Goal: Task Accomplishment & Management: Manage account settings

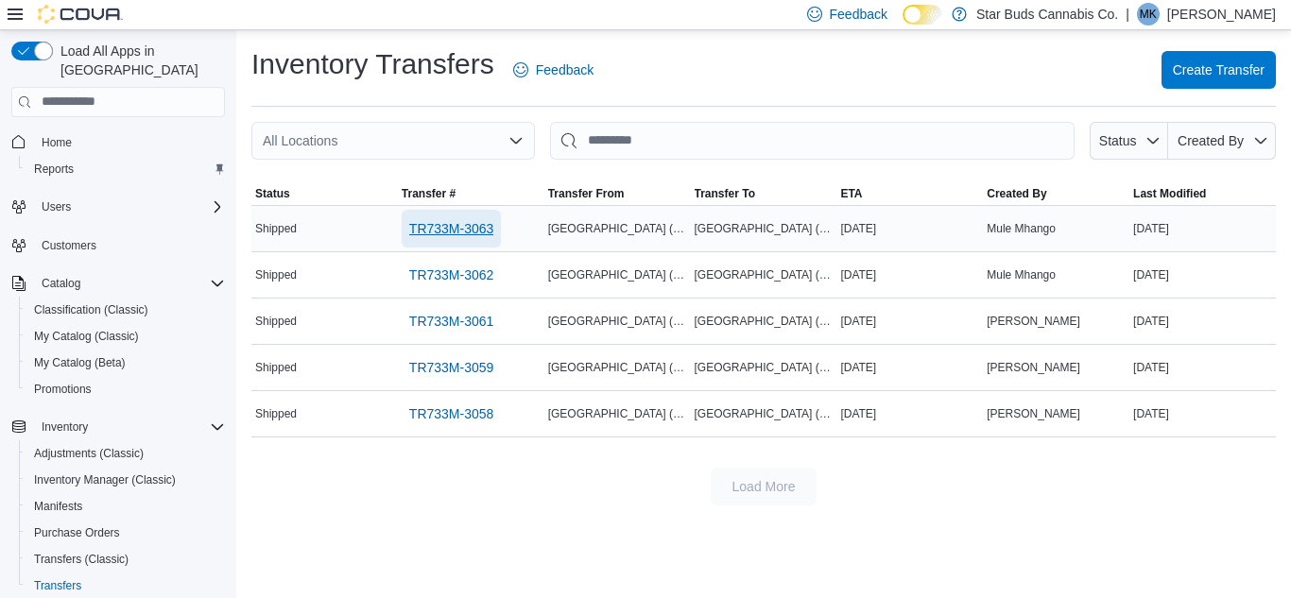
click at [461, 232] on span "TR733M-3063" at bounding box center [451, 228] width 85 height 19
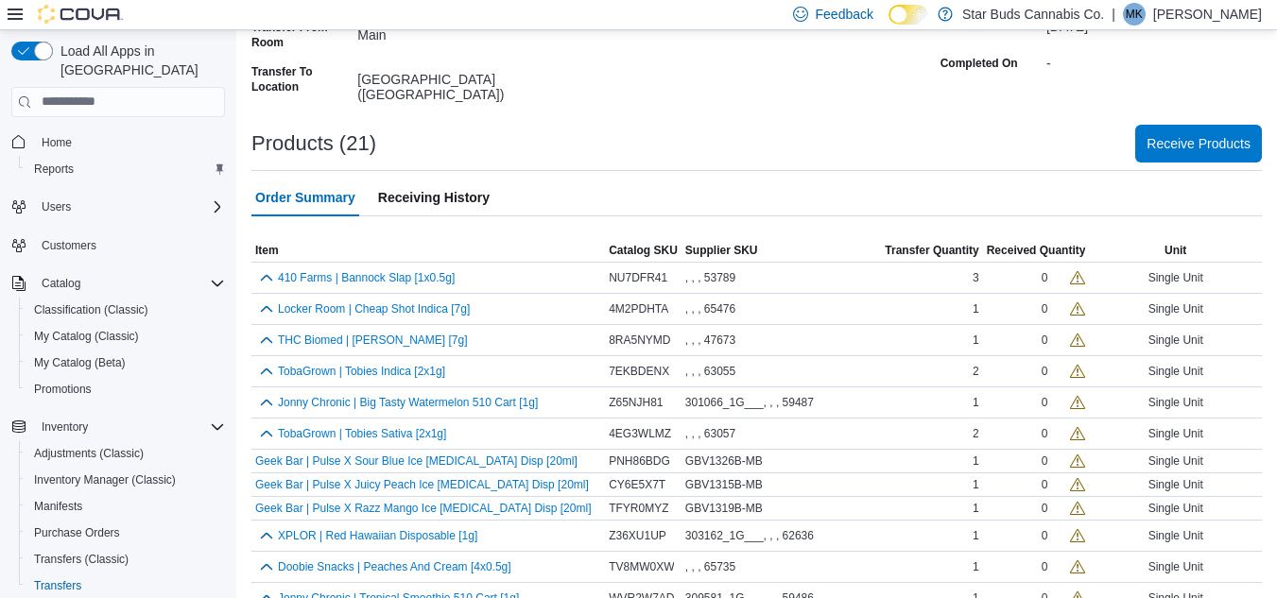
scroll to position [284, 0]
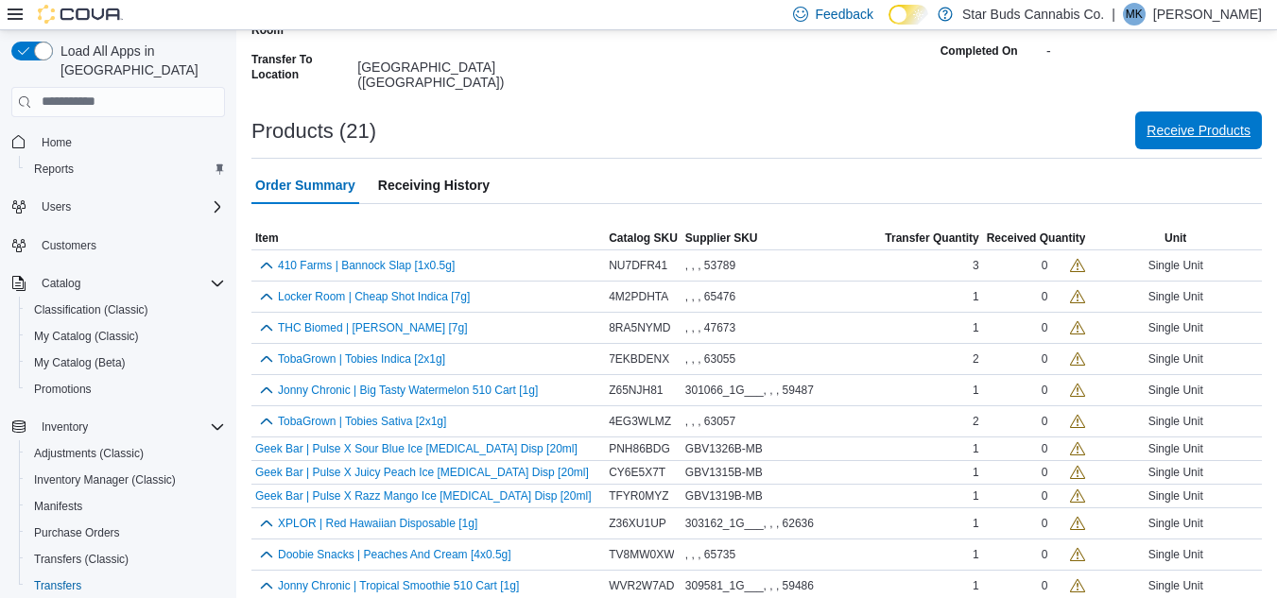
click at [1198, 132] on span "Receive Products" at bounding box center [1198, 130] width 104 height 19
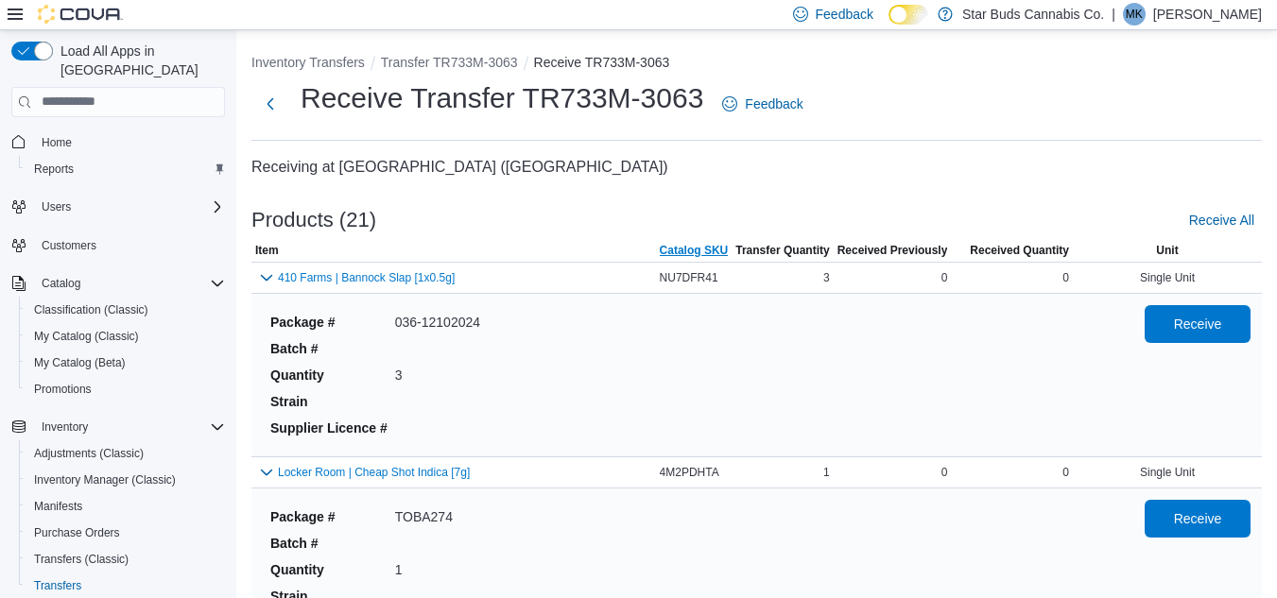
scroll to position [95, 0]
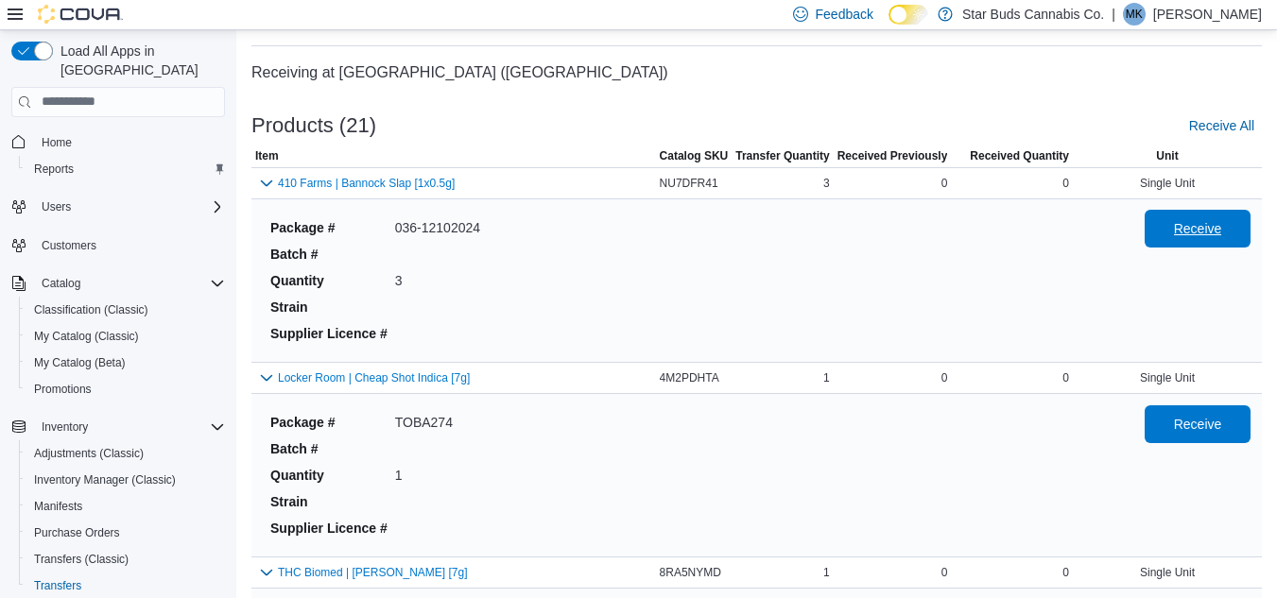
click at [1194, 225] on span "Receive" at bounding box center [1198, 228] width 48 height 19
click at [1193, 422] on span "Receive" at bounding box center [1198, 423] width 48 height 19
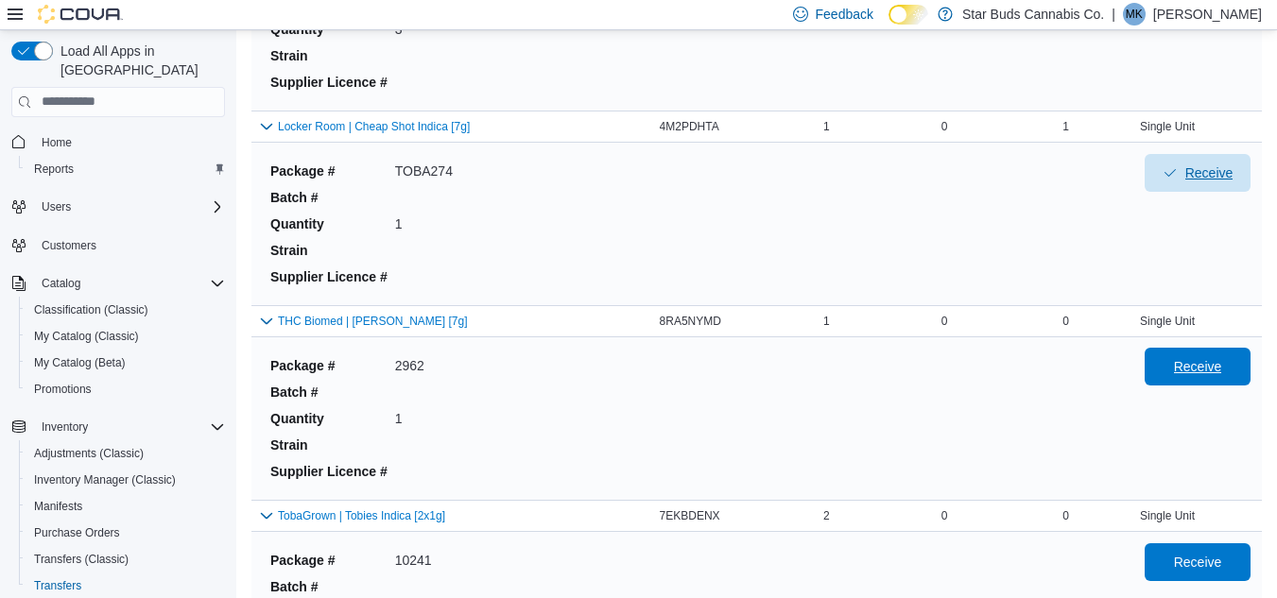
scroll to position [378, 0]
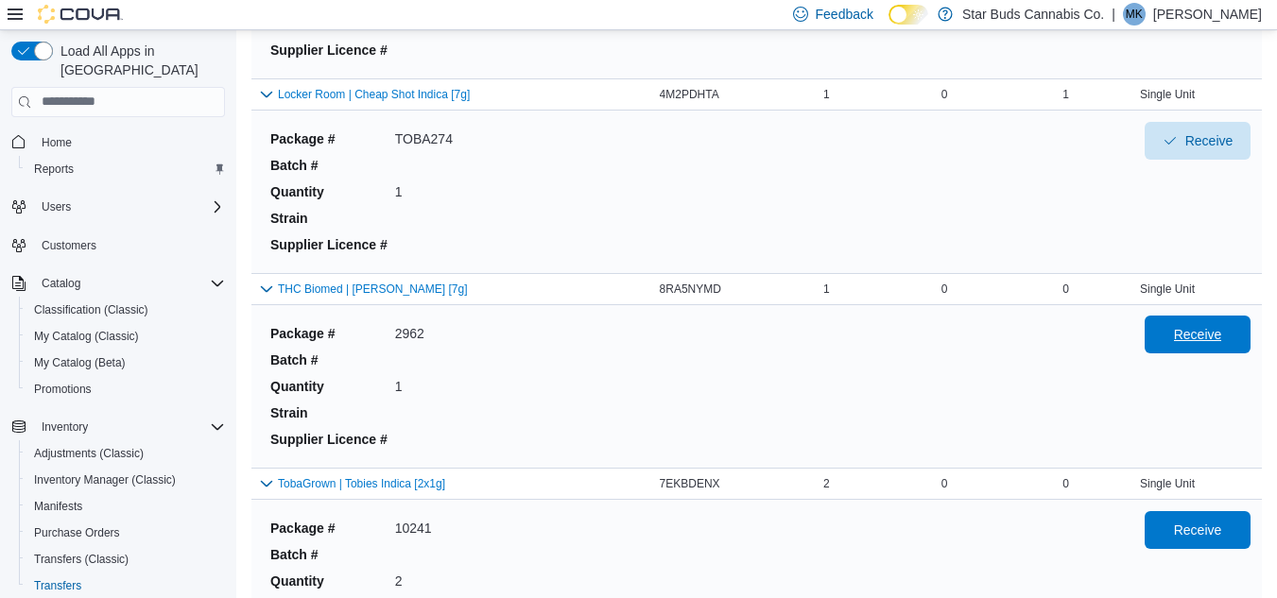
click at [1200, 326] on span "Receive" at bounding box center [1198, 334] width 48 height 19
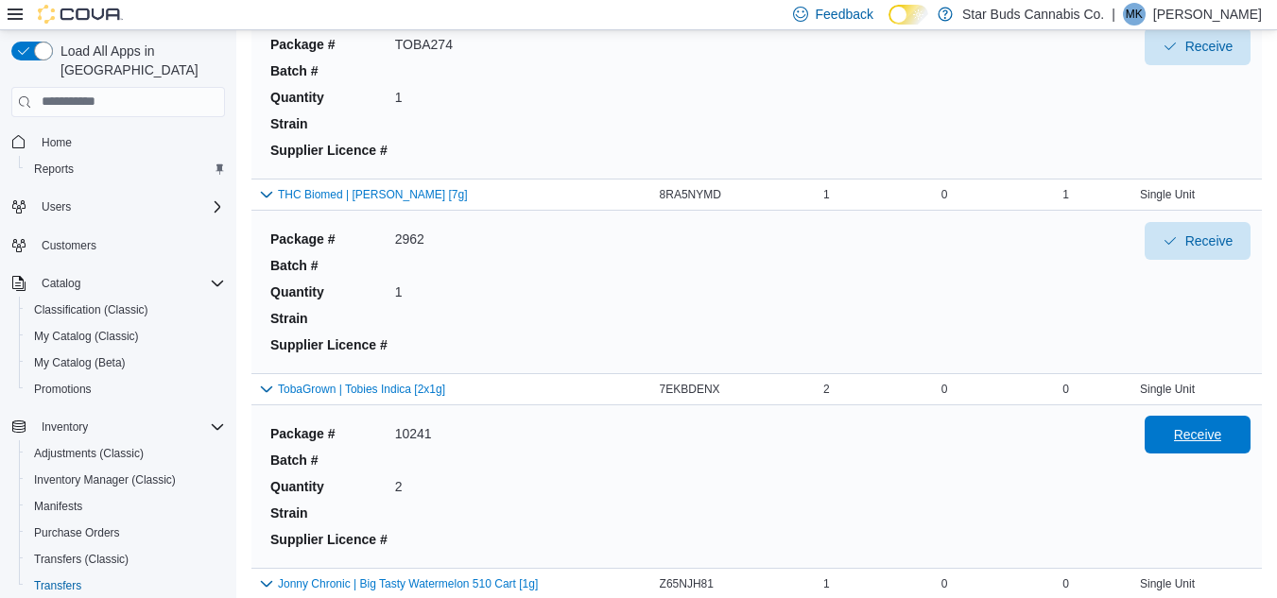
click at [1197, 437] on span "Receive" at bounding box center [1198, 434] width 48 height 19
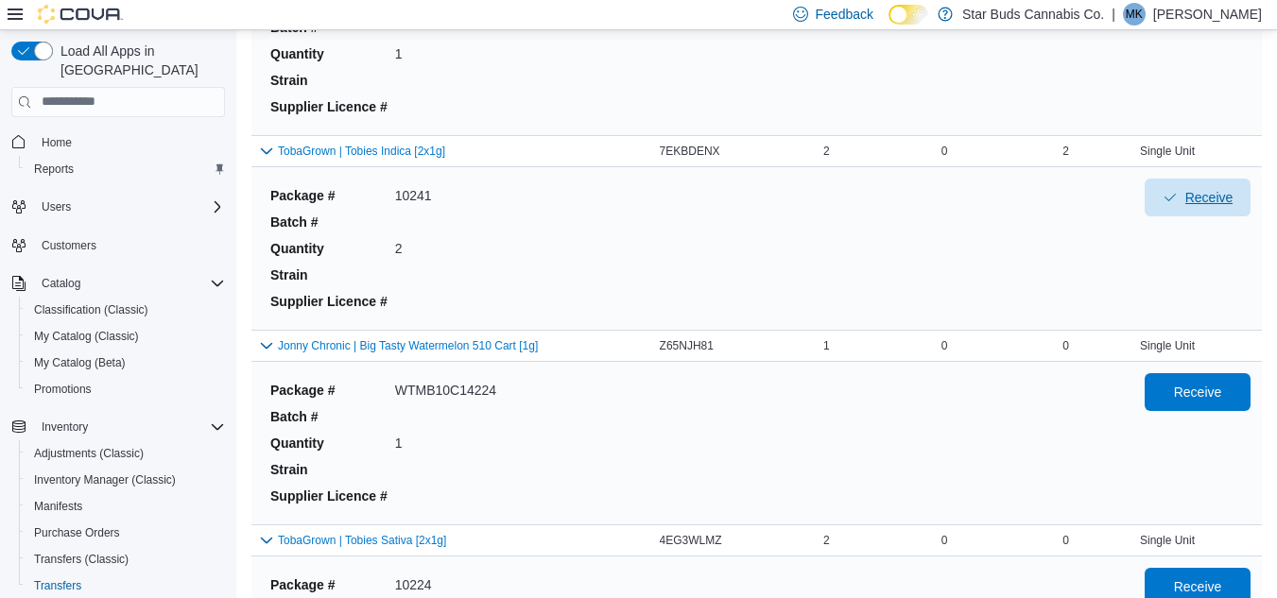
scroll to position [756, 0]
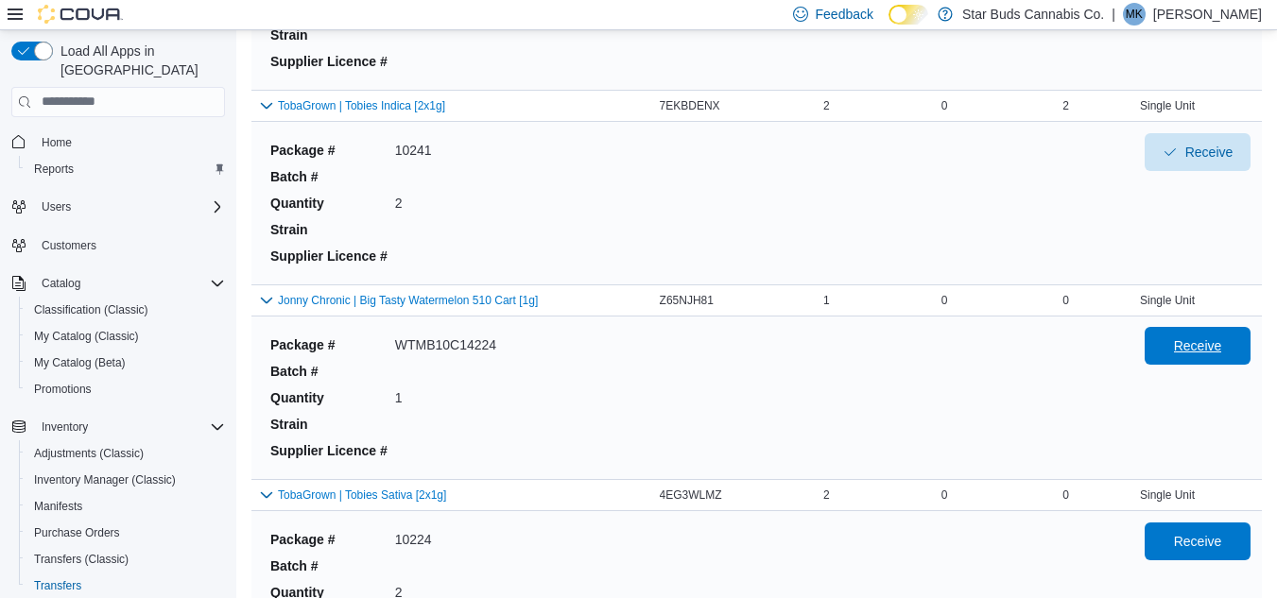
click at [1222, 340] on span "Receive" at bounding box center [1198, 345] width 48 height 19
click at [1221, 532] on span "Receive" at bounding box center [1198, 540] width 48 height 19
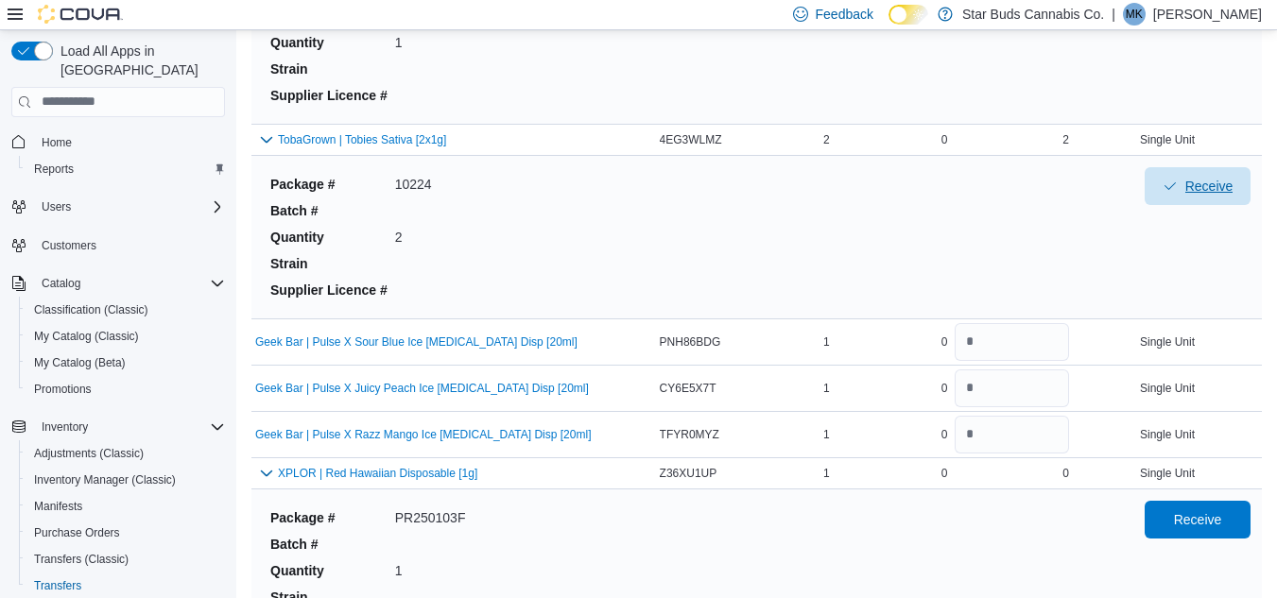
scroll to position [1134, 0]
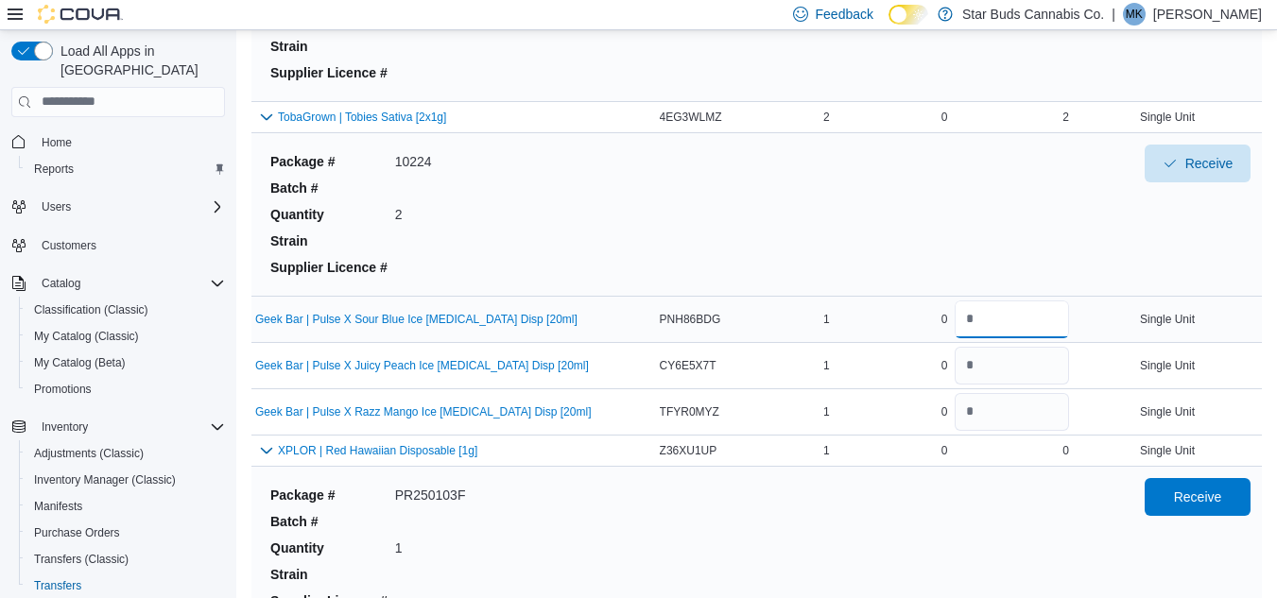
click at [1007, 322] on input "number" at bounding box center [1012, 320] width 114 height 38
type input "*"
click at [1008, 368] on input "number" at bounding box center [1012, 366] width 114 height 38
type input "*"
click at [1003, 417] on input "number" at bounding box center [1012, 412] width 114 height 38
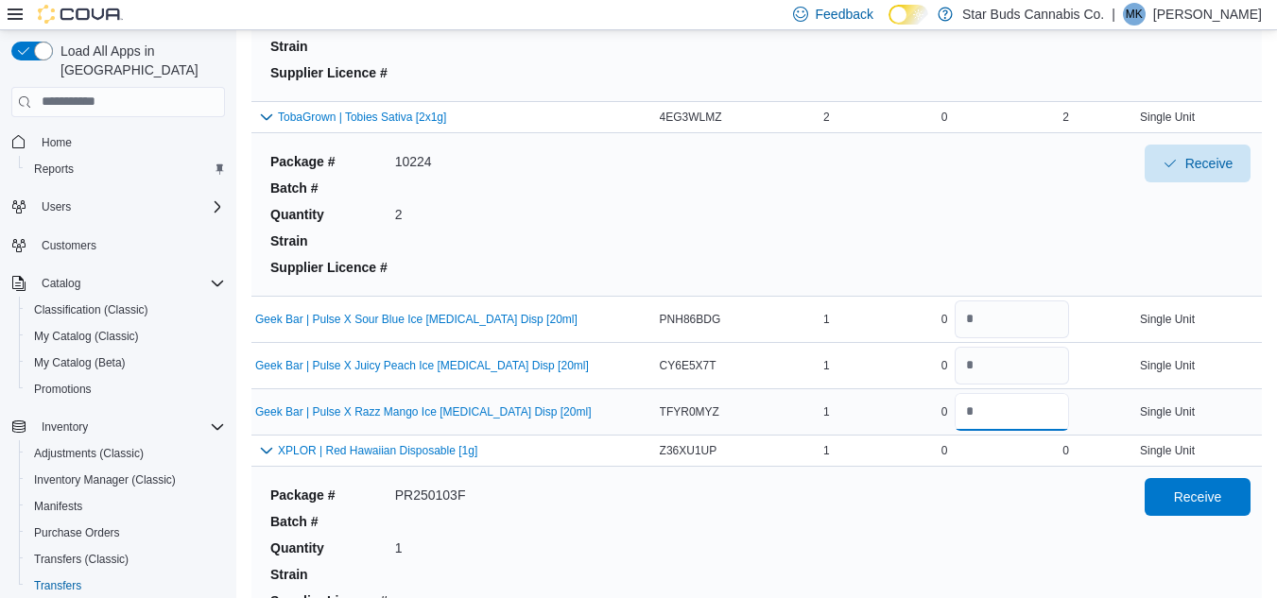
type input "*"
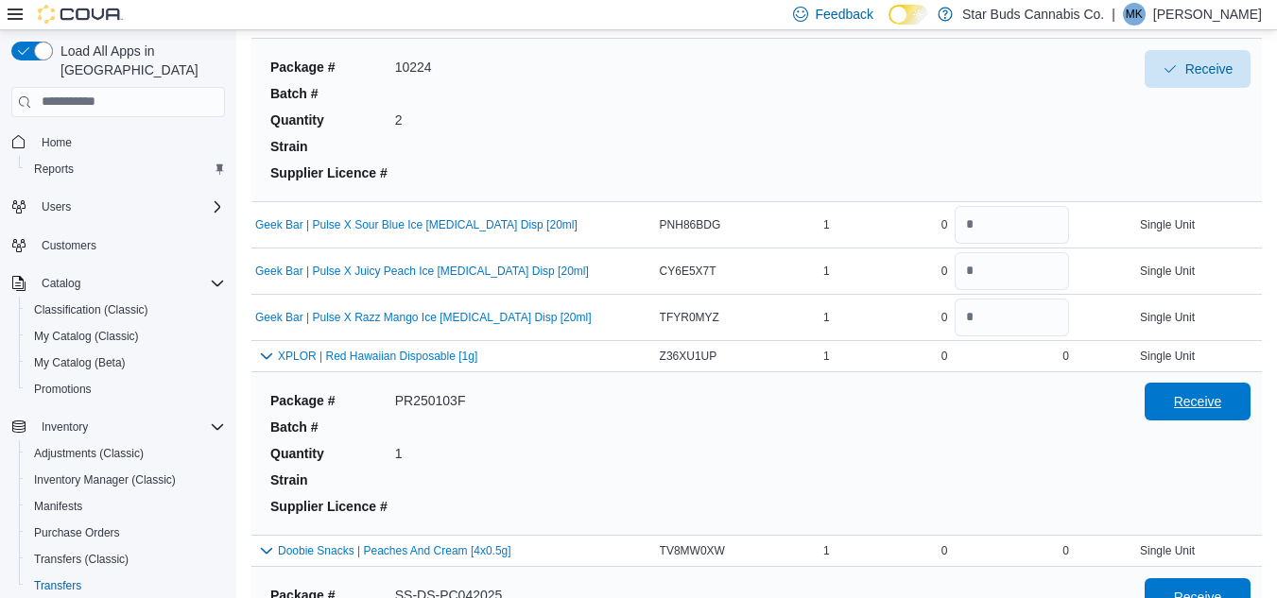
click at [1198, 404] on span "Receive" at bounding box center [1198, 401] width 48 height 19
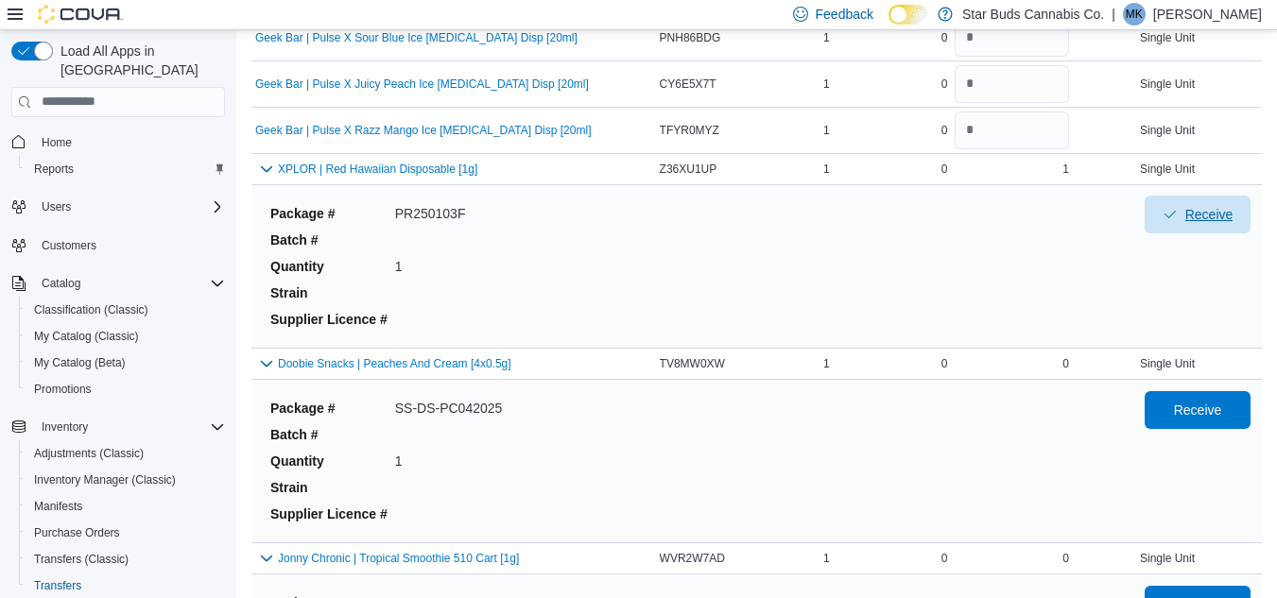
scroll to position [1418, 0]
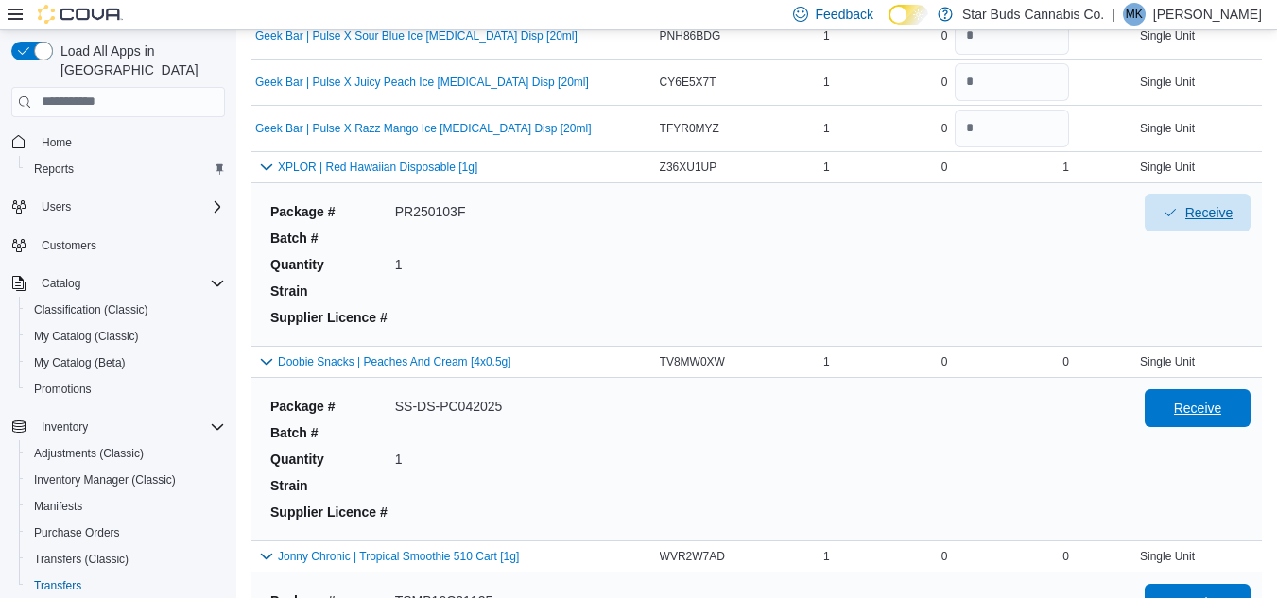
click at [1195, 405] on span "Receive" at bounding box center [1198, 408] width 48 height 19
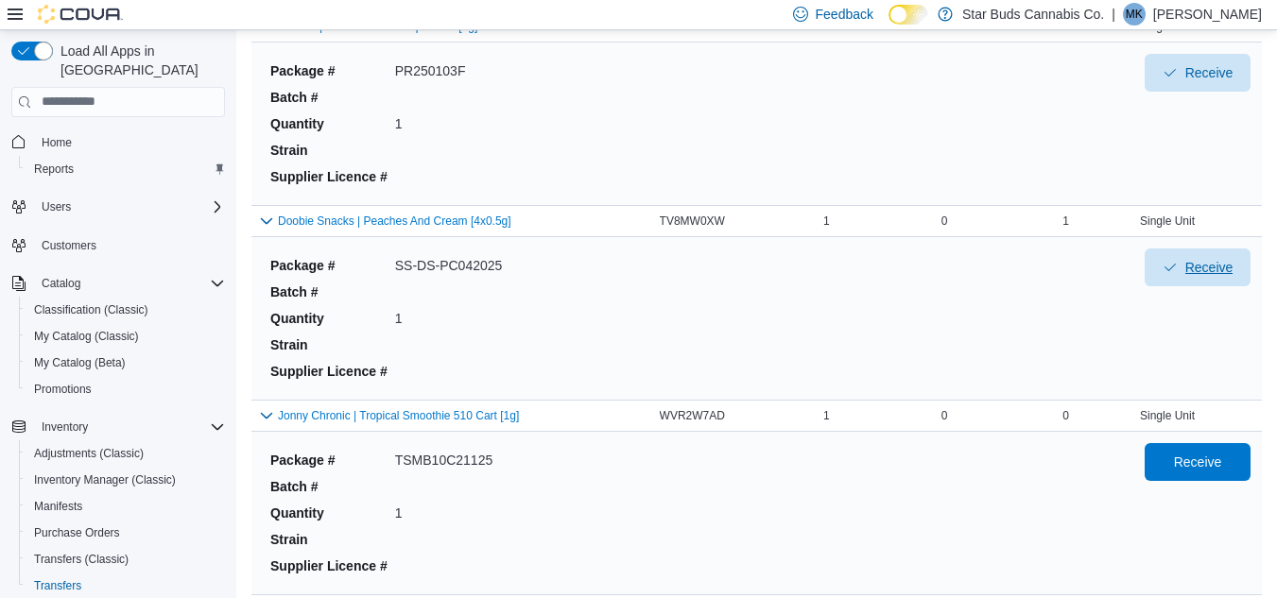
scroll to position [1607, 0]
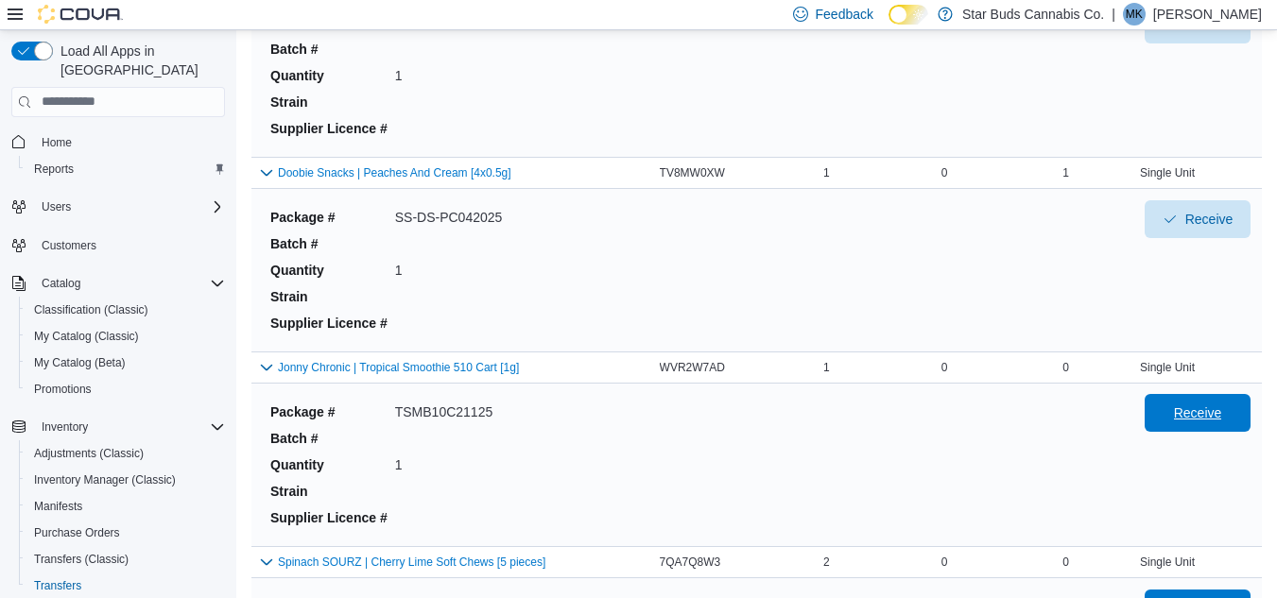
click at [1204, 417] on span "Receive" at bounding box center [1198, 413] width 48 height 19
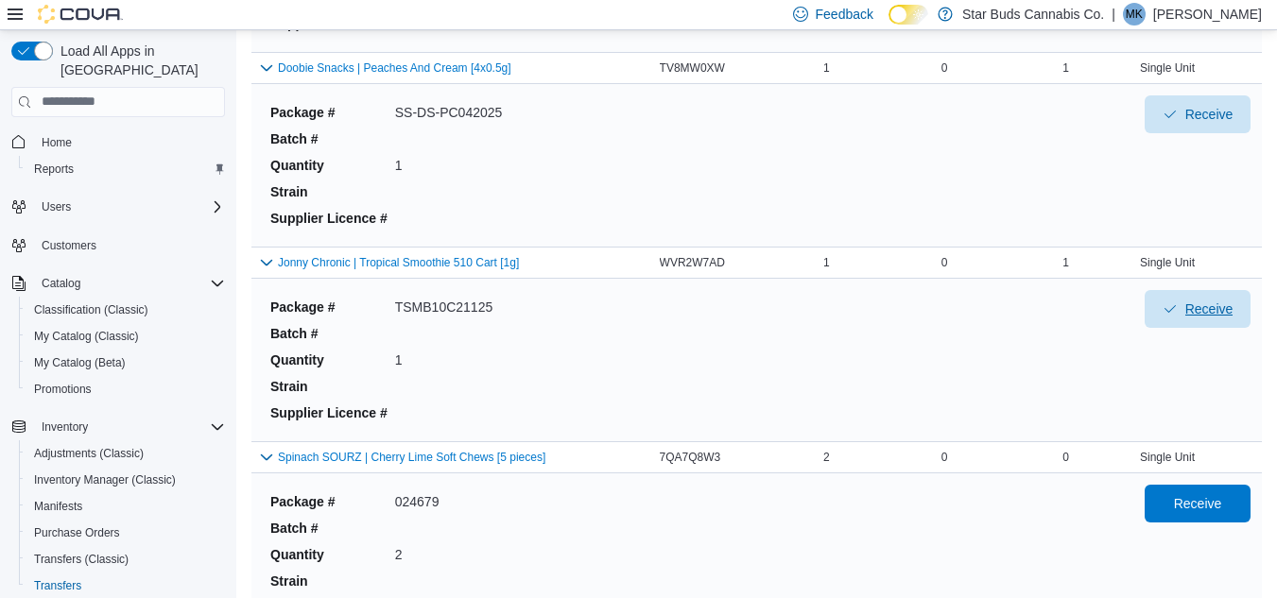
scroll to position [1796, 0]
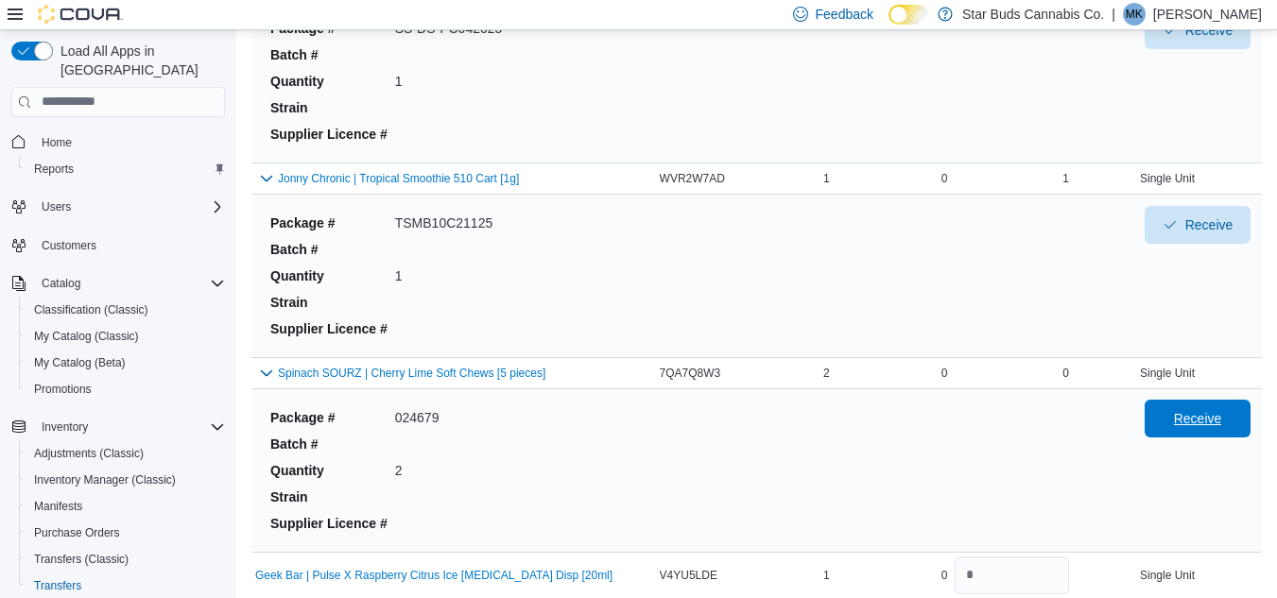
click at [1209, 420] on span "Receive" at bounding box center [1198, 418] width 48 height 19
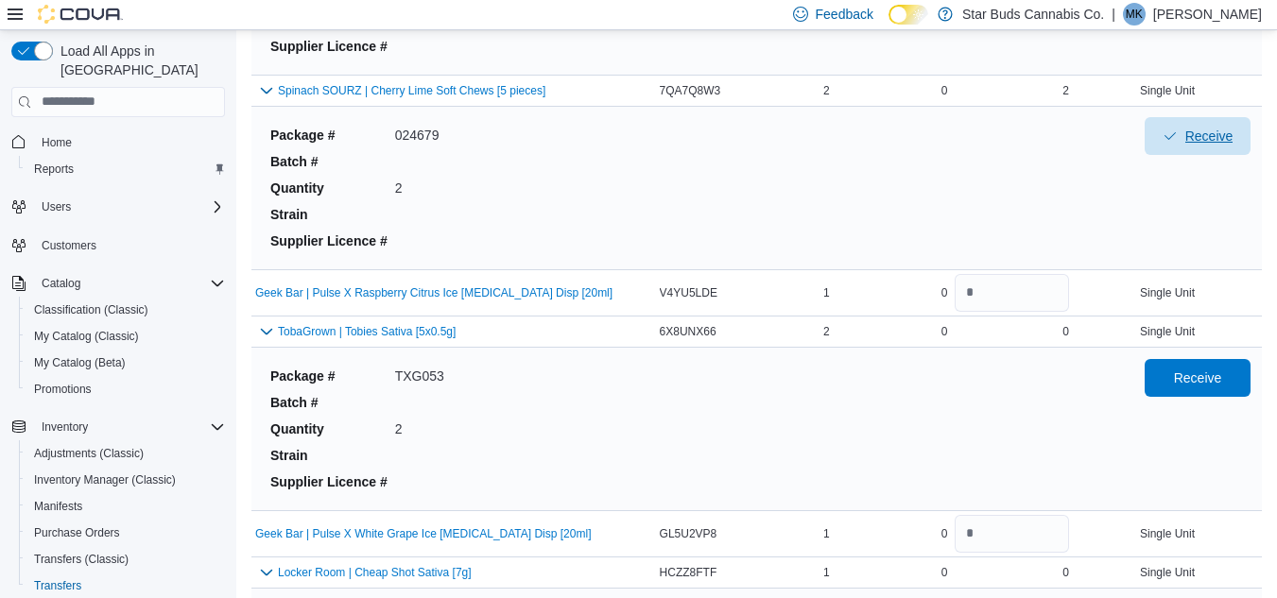
scroll to position [2079, 0]
click at [1029, 295] on input "number" at bounding box center [1012, 292] width 114 height 38
type input "*"
click at [1198, 363] on span "Receive" at bounding box center [1197, 376] width 83 height 38
drag, startPoint x: 1005, startPoint y: 521, endPoint x: 991, endPoint y: 478, distance: 44.8
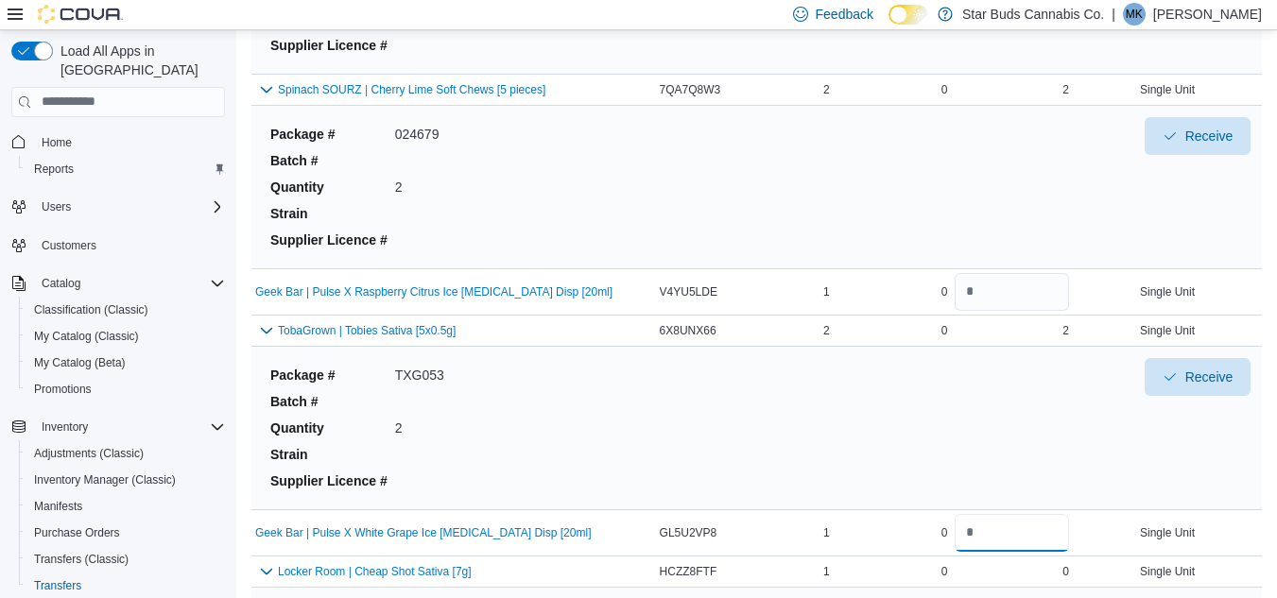
click at [1001, 512] on div at bounding box center [1012, 532] width 122 height 45
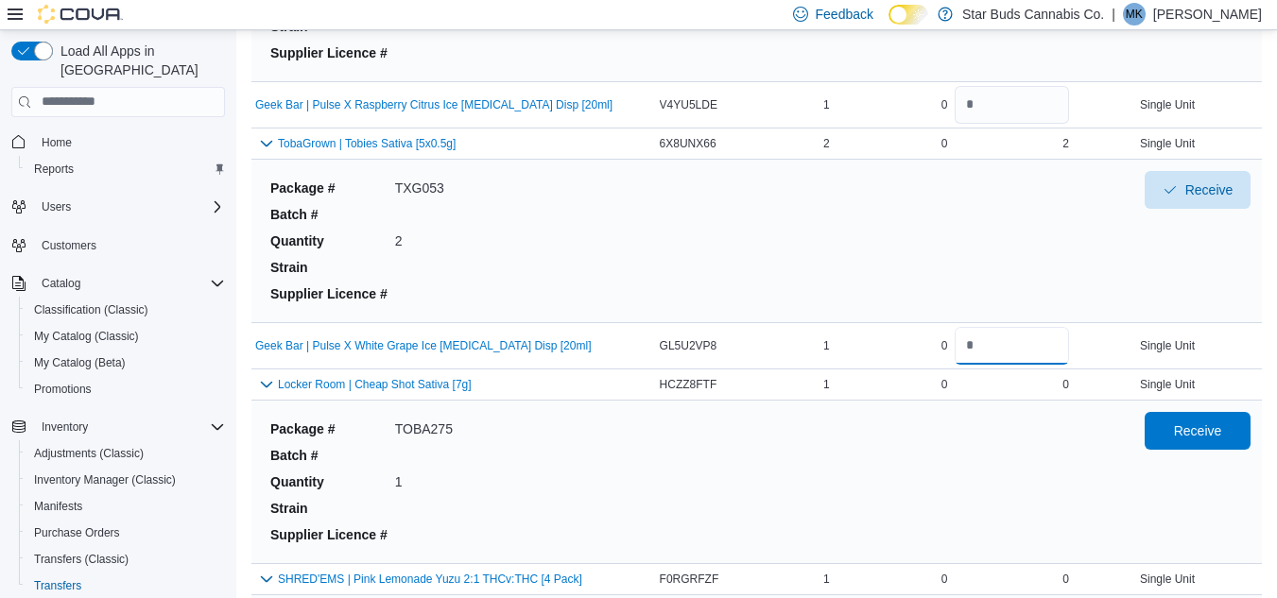
scroll to position [2268, 0]
type input "*"
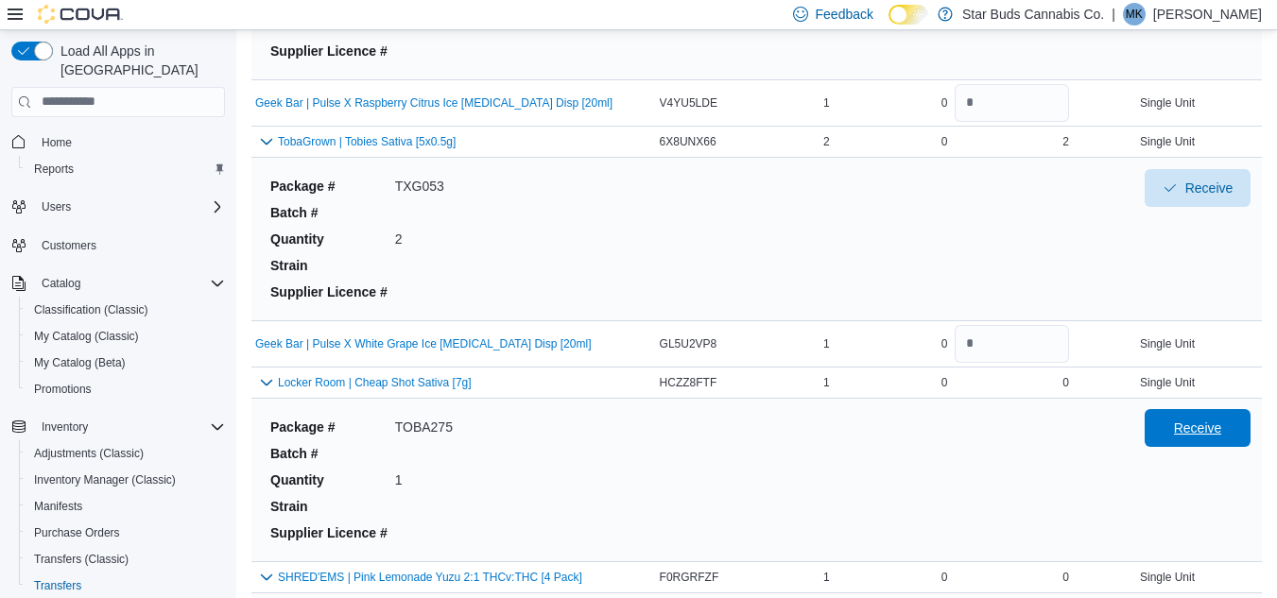
click at [1208, 421] on span "Receive" at bounding box center [1198, 428] width 48 height 19
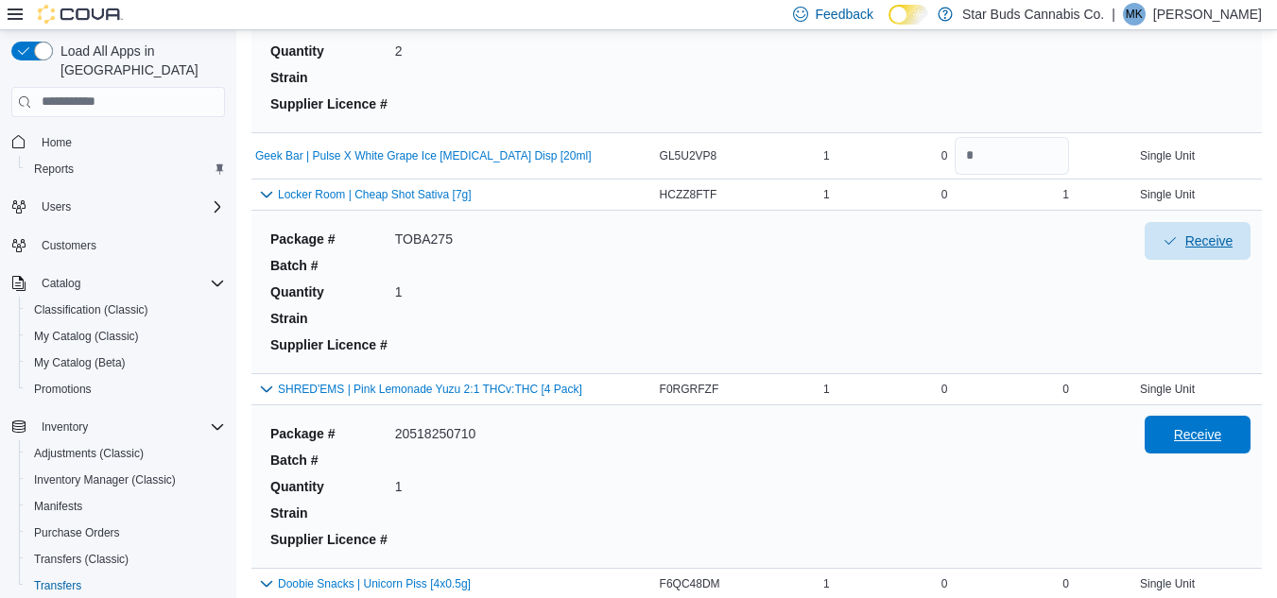
scroll to position [2457, 0]
click at [1211, 422] on span "Receive" at bounding box center [1197, 434] width 83 height 38
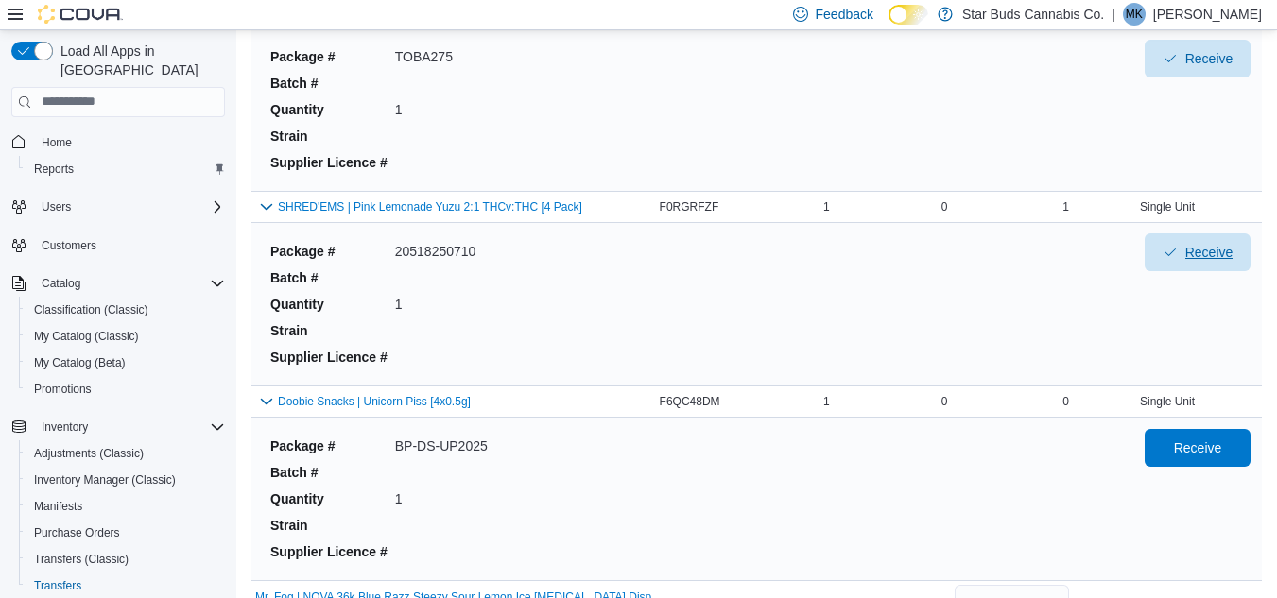
scroll to position [2646, 0]
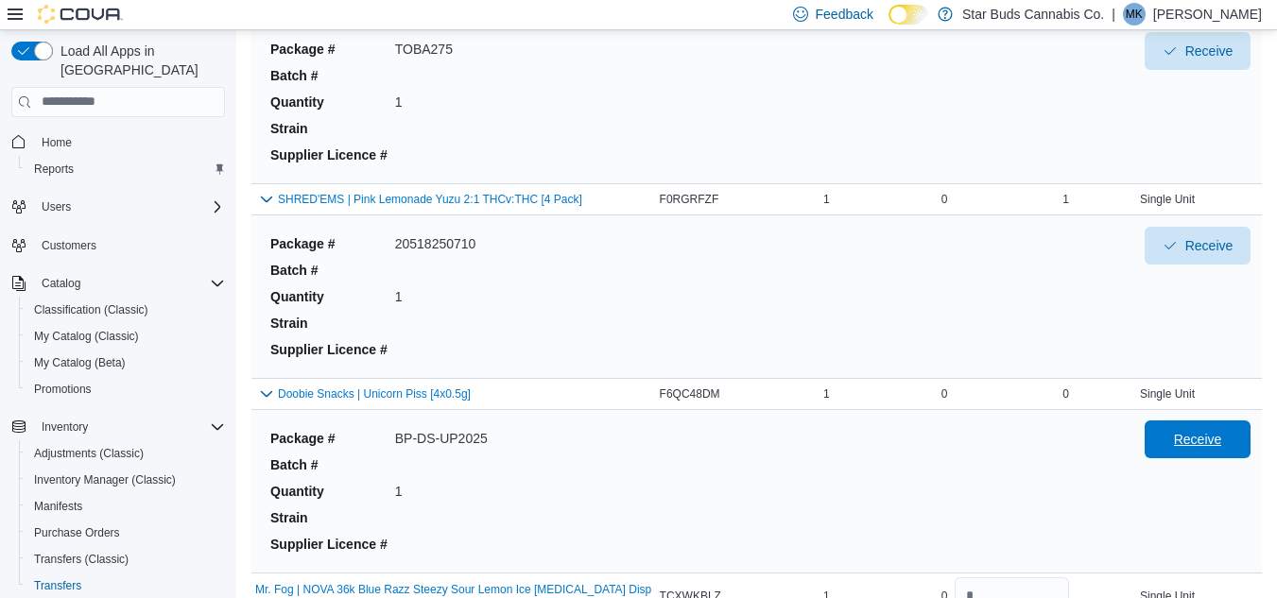
click at [1210, 445] on span "Receive" at bounding box center [1198, 439] width 48 height 19
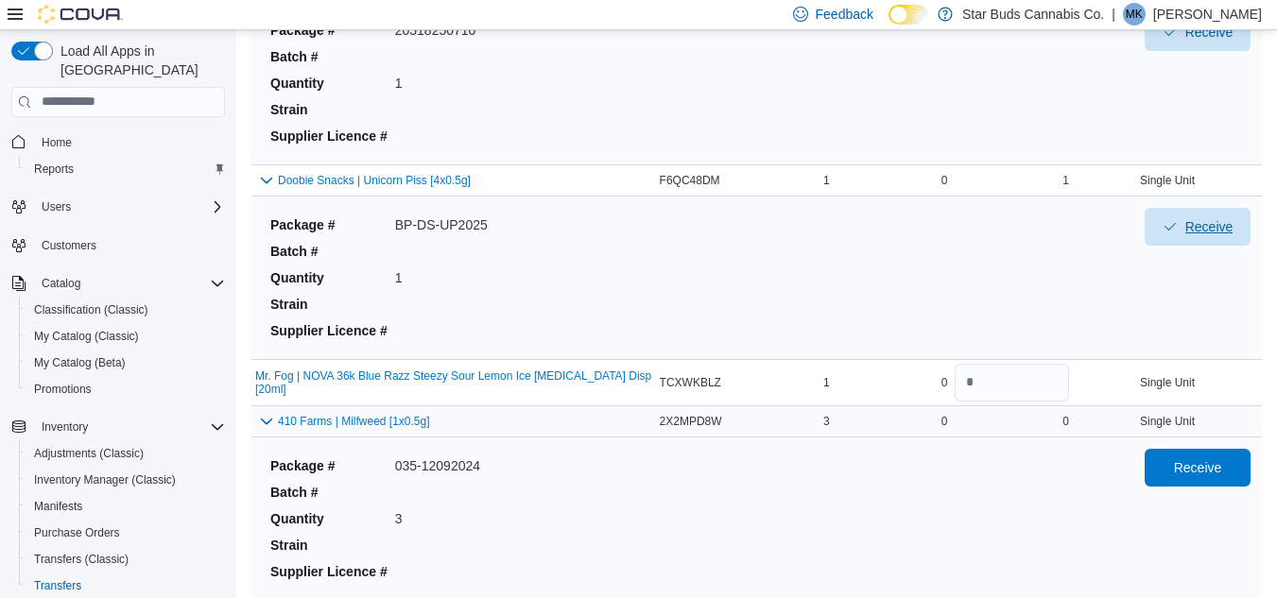
scroll to position [2930, 0]
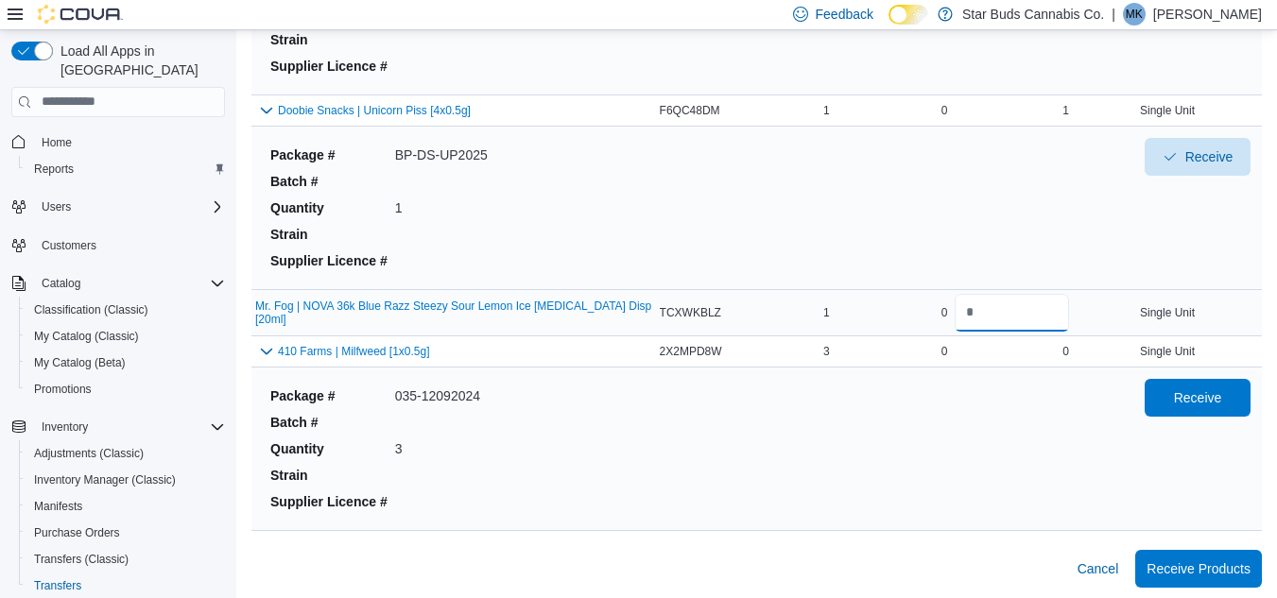
click at [1009, 327] on input "number" at bounding box center [1012, 313] width 114 height 38
type input "*"
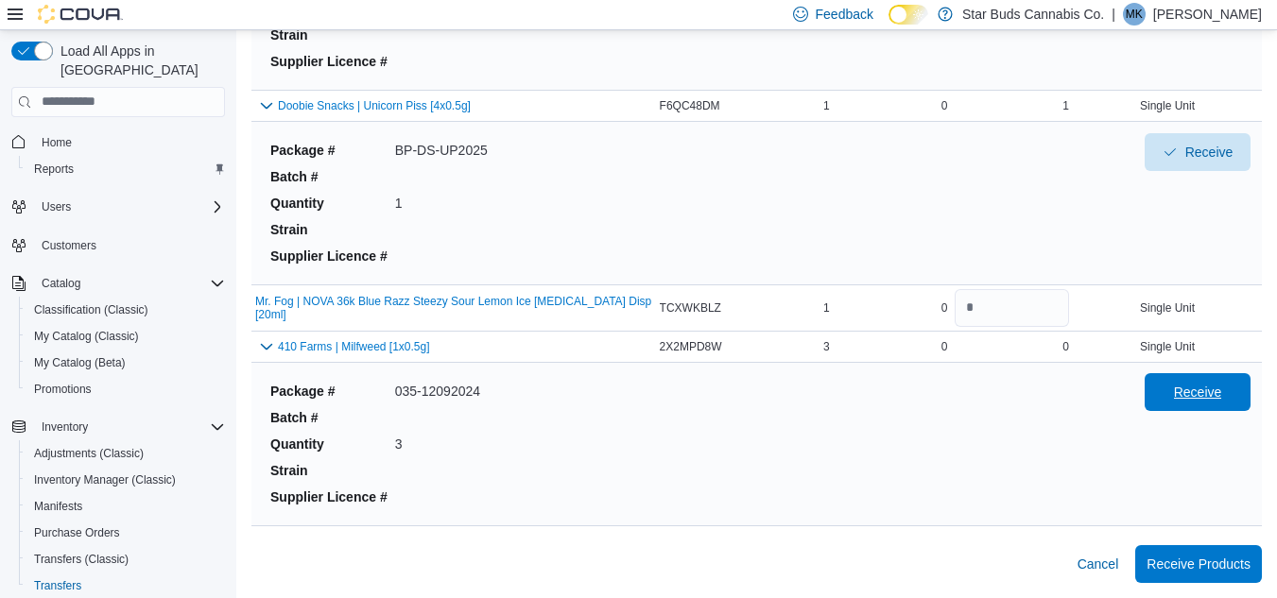
click at [1214, 391] on span "Receive" at bounding box center [1198, 392] width 48 height 19
click at [1227, 552] on span "Receive Products" at bounding box center [1198, 563] width 104 height 38
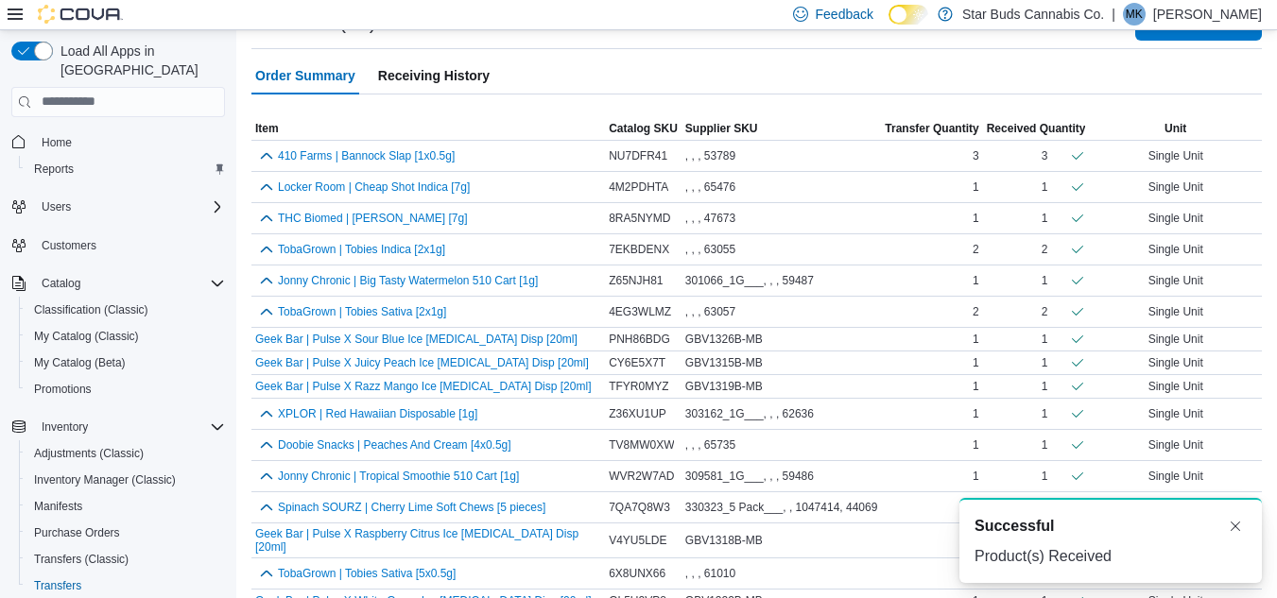
scroll to position [555, 0]
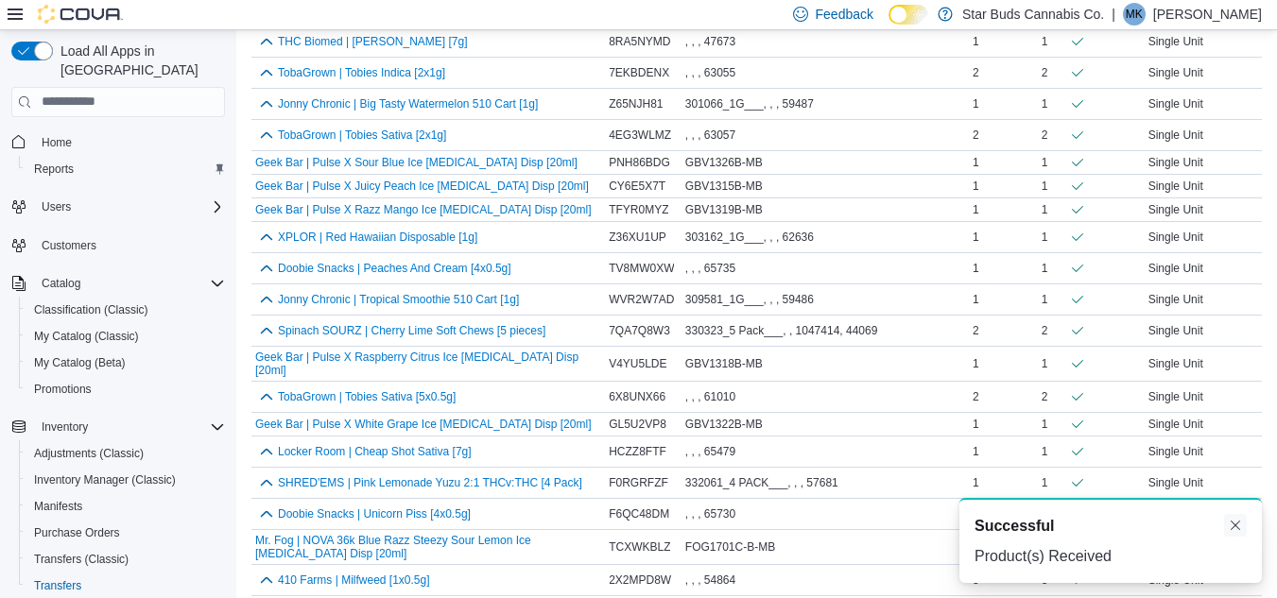
click at [1232, 524] on button "Dismiss toast" at bounding box center [1235, 525] width 23 height 23
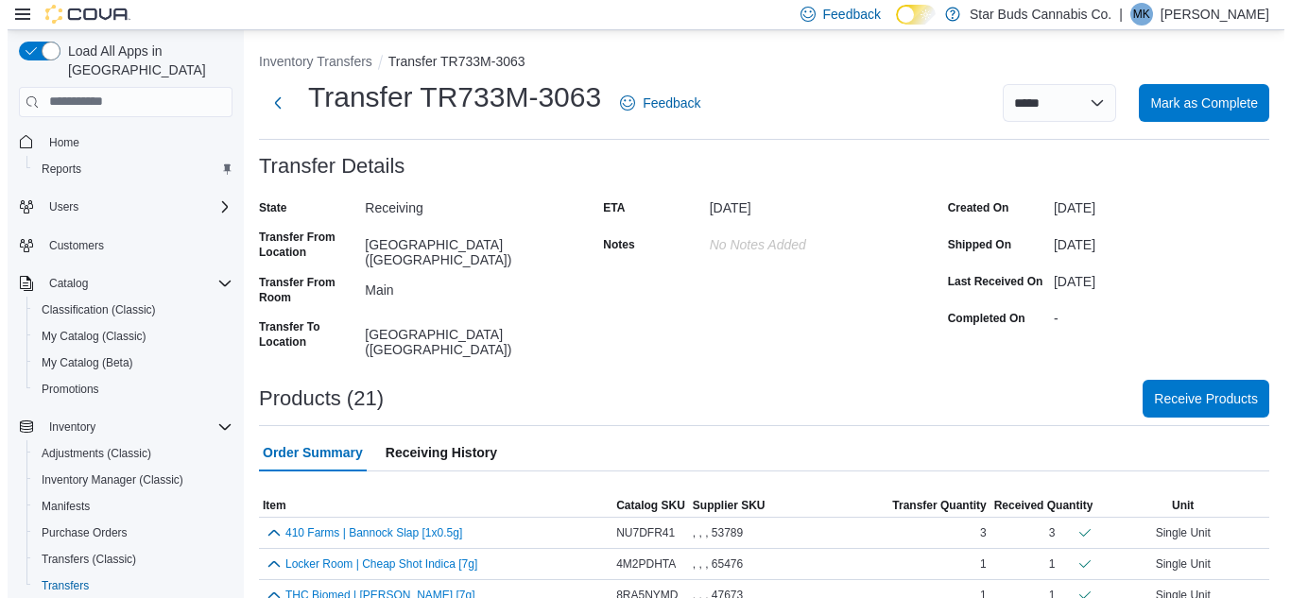
scroll to position [0, 0]
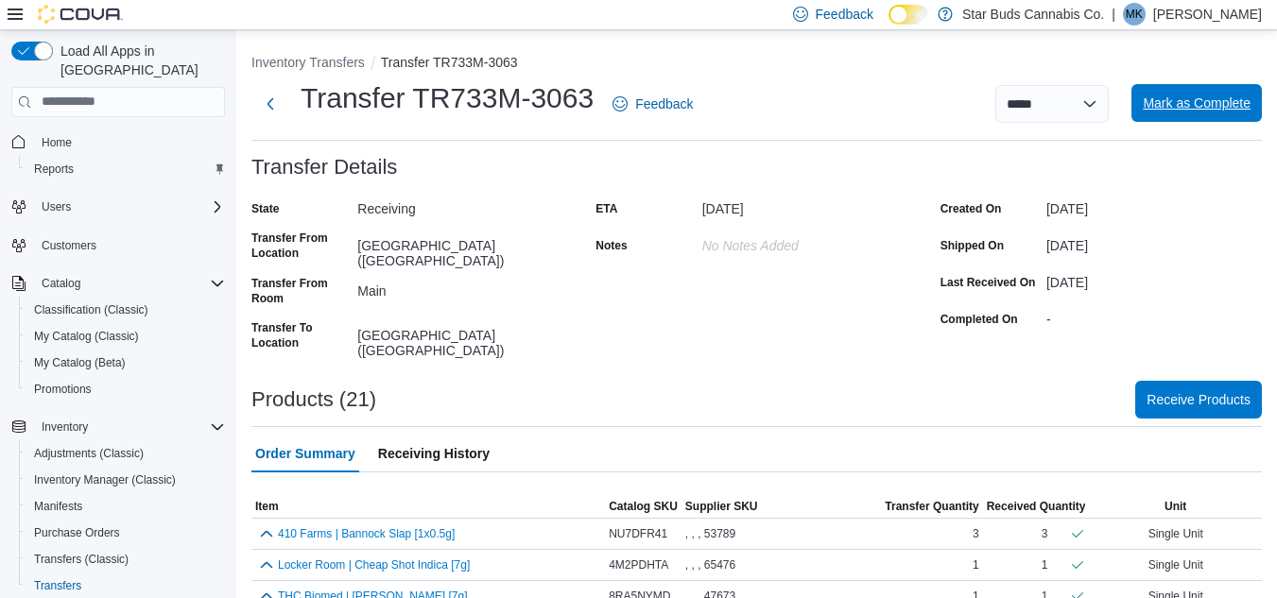
click at [1198, 101] on span "Mark as Complete" at bounding box center [1197, 103] width 108 height 19
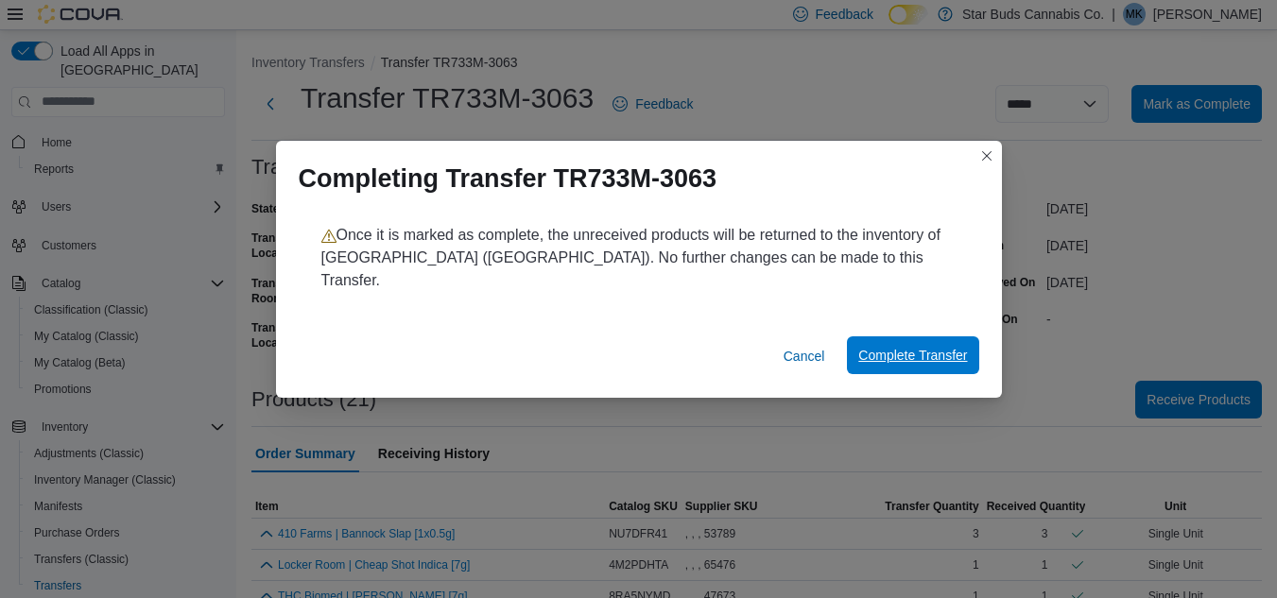
click at [934, 351] on span "Complete Transfer" at bounding box center [912, 355] width 109 height 19
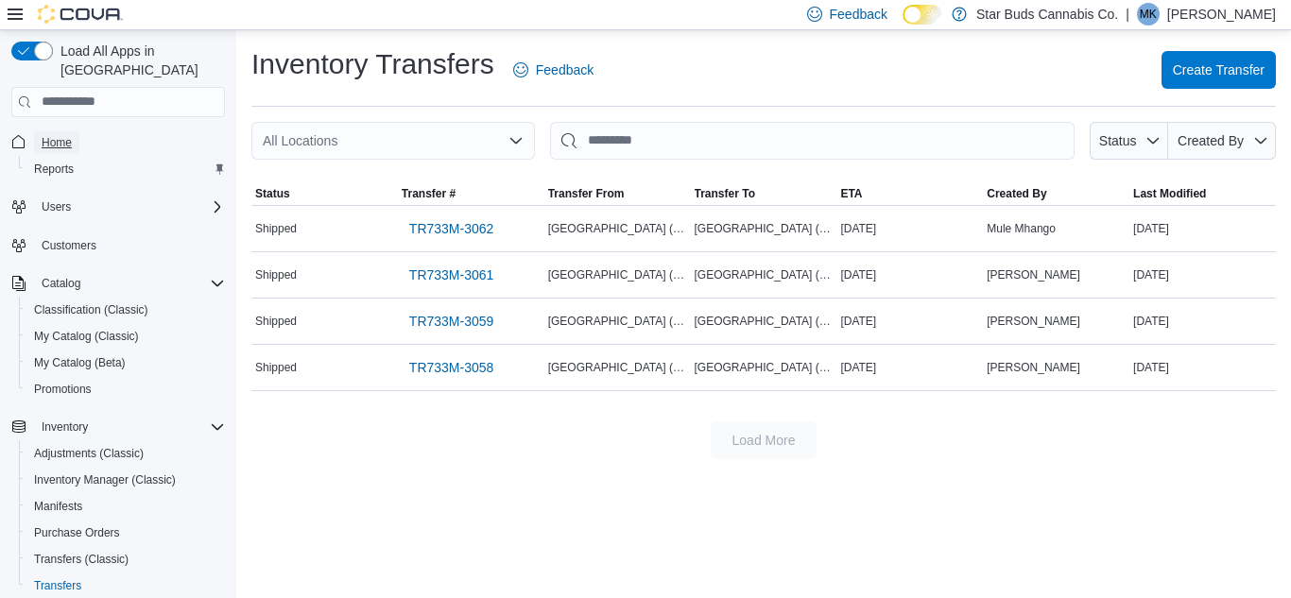
click at [60, 135] on span "Home" at bounding box center [57, 142] width 30 height 15
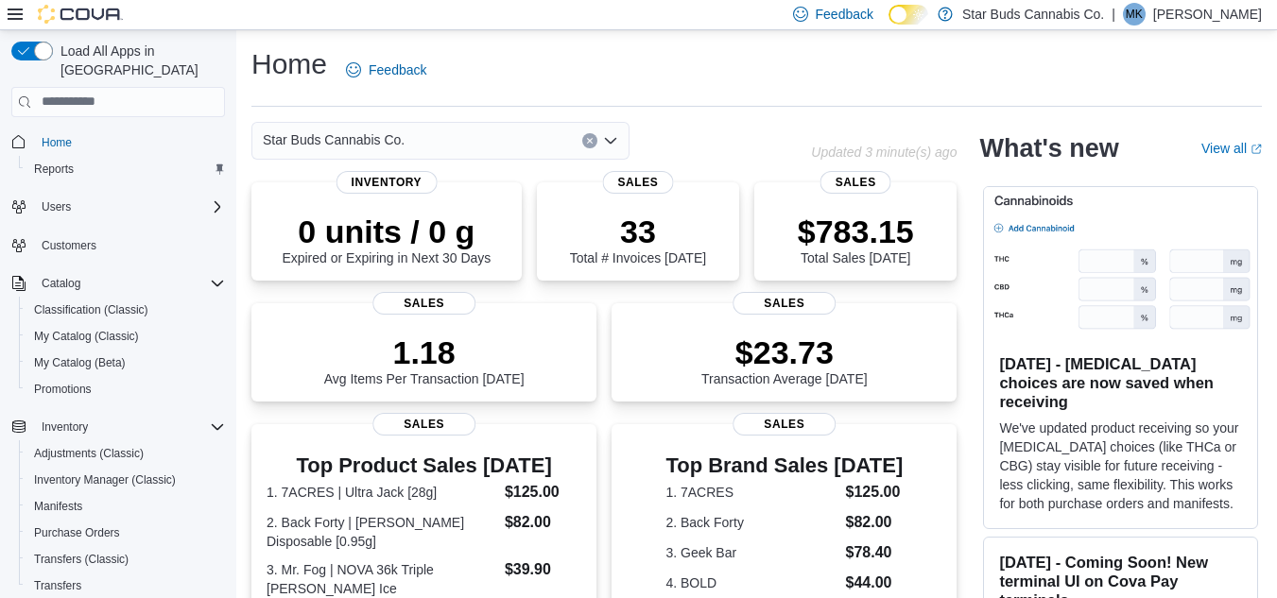
drag, startPoint x: 818, startPoint y: 38, endPoint x: 629, endPoint y: 78, distance: 193.2
click at [633, 82] on div "Home Feedback" at bounding box center [756, 69] width 1010 height 49
click at [63, 578] on span "Transfers" at bounding box center [57, 585] width 47 height 15
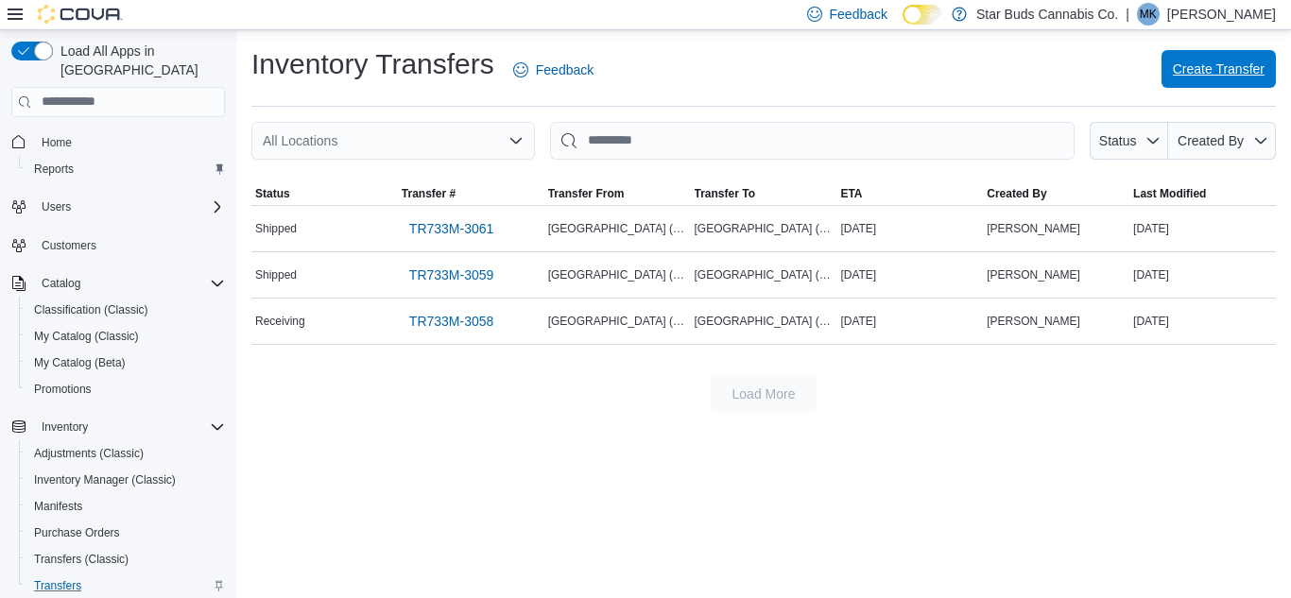
click at [1180, 75] on span "Create Transfer" at bounding box center [1219, 69] width 92 height 19
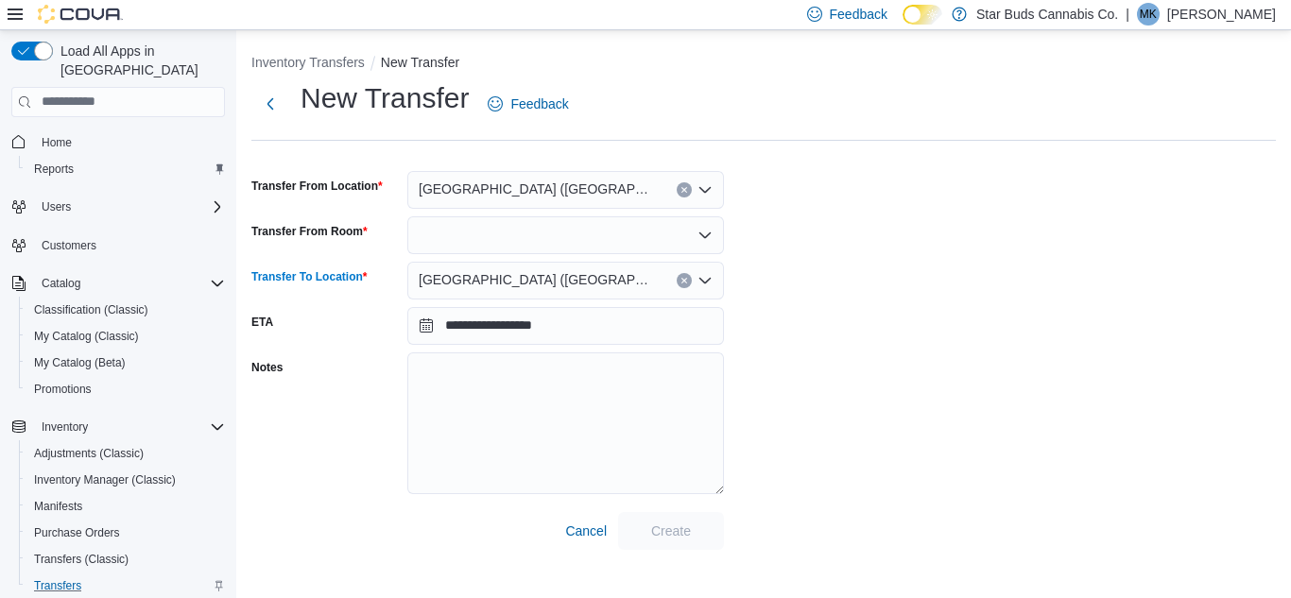
click at [684, 278] on icon "Clear input" at bounding box center [685, 281] width 8 height 8
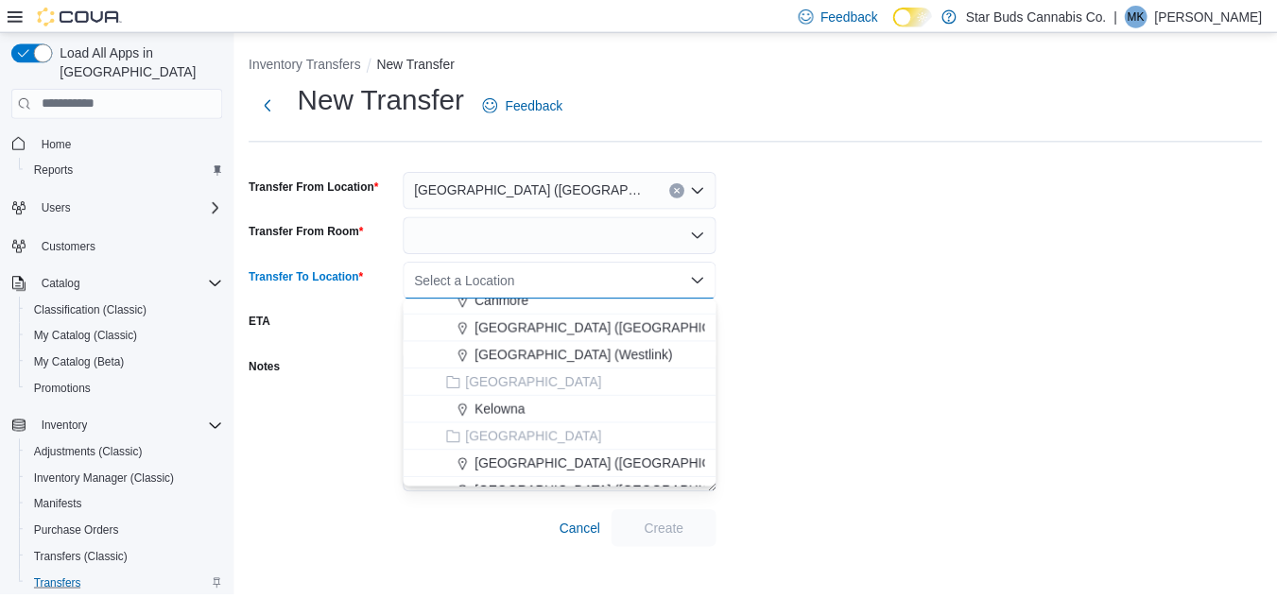
scroll to position [189, 0]
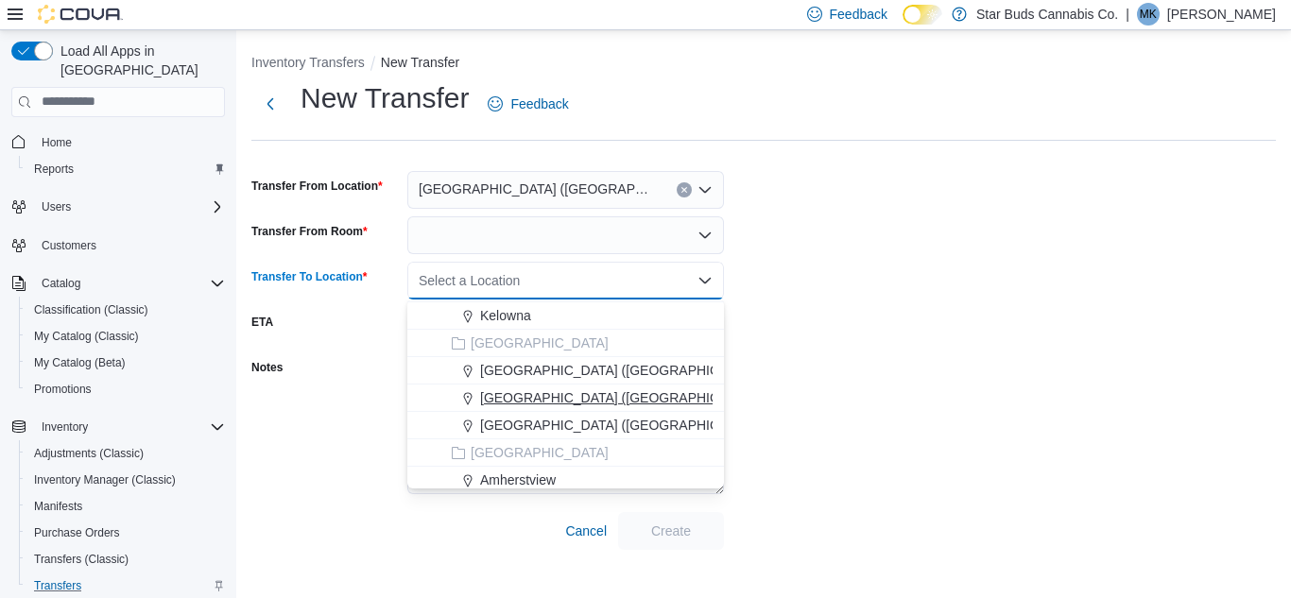
click at [510, 396] on span "[GEOGRAPHIC_DATA] ([GEOGRAPHIC_DATA])" at bounding box center [624, 397] width 288 height 19
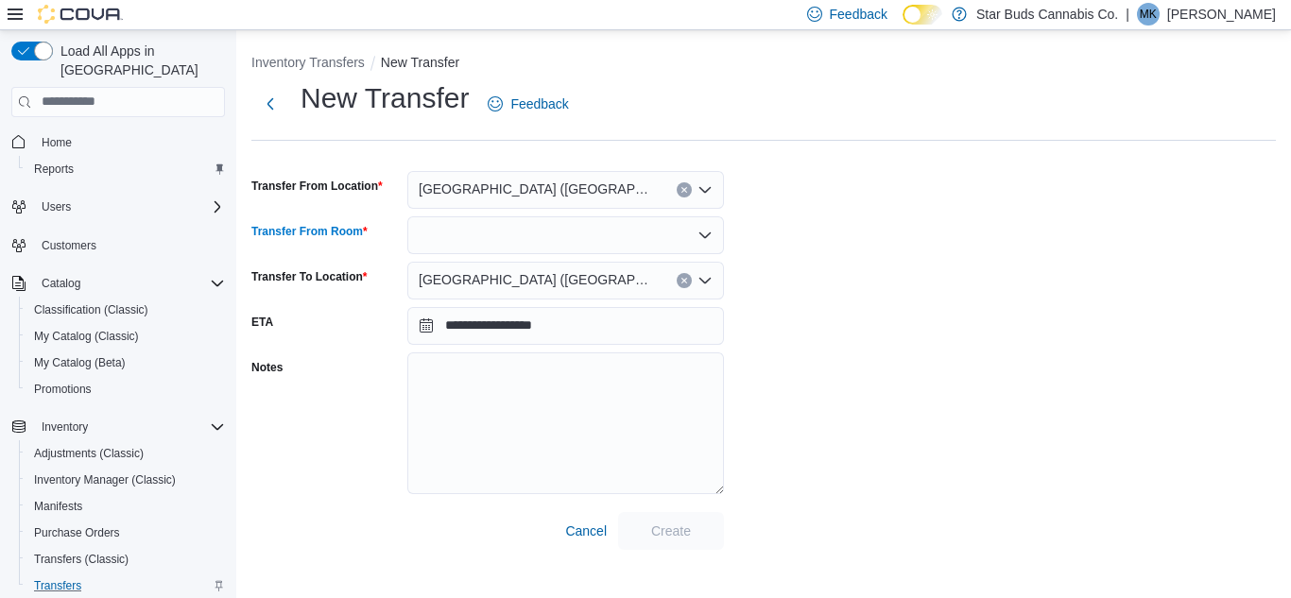
click at [472, 231] on div at bounding box center [565, 235] width 317 height 38
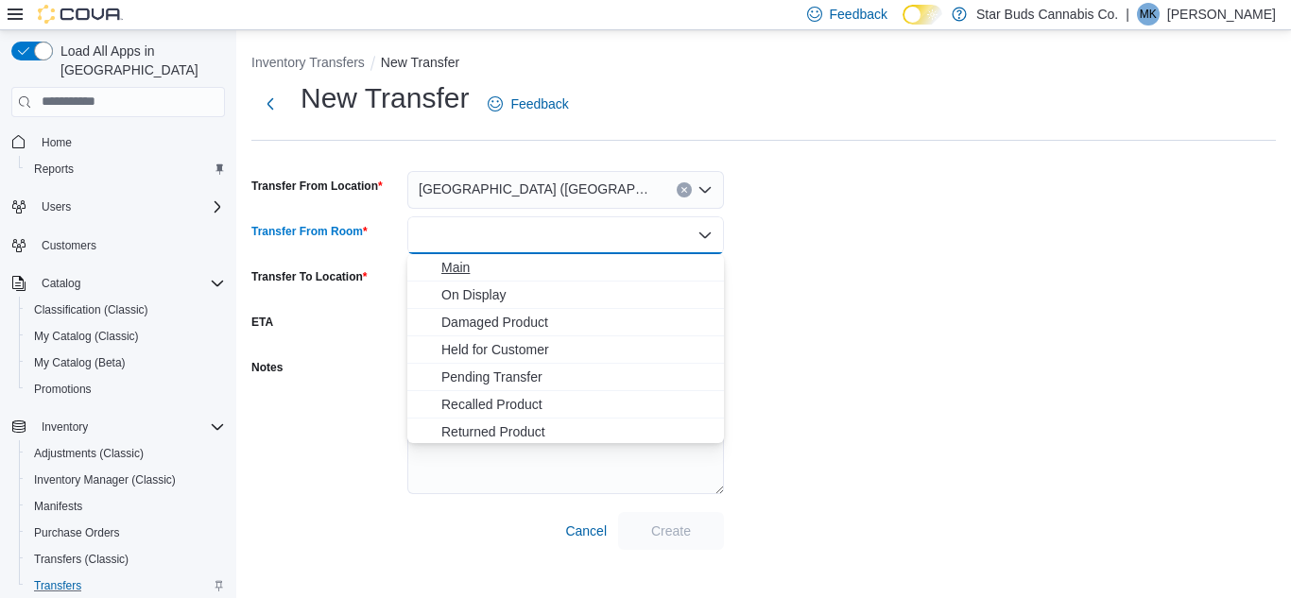
click at [464, 275] on span "Main" at bounding box center [576, 267] width 271 height 19
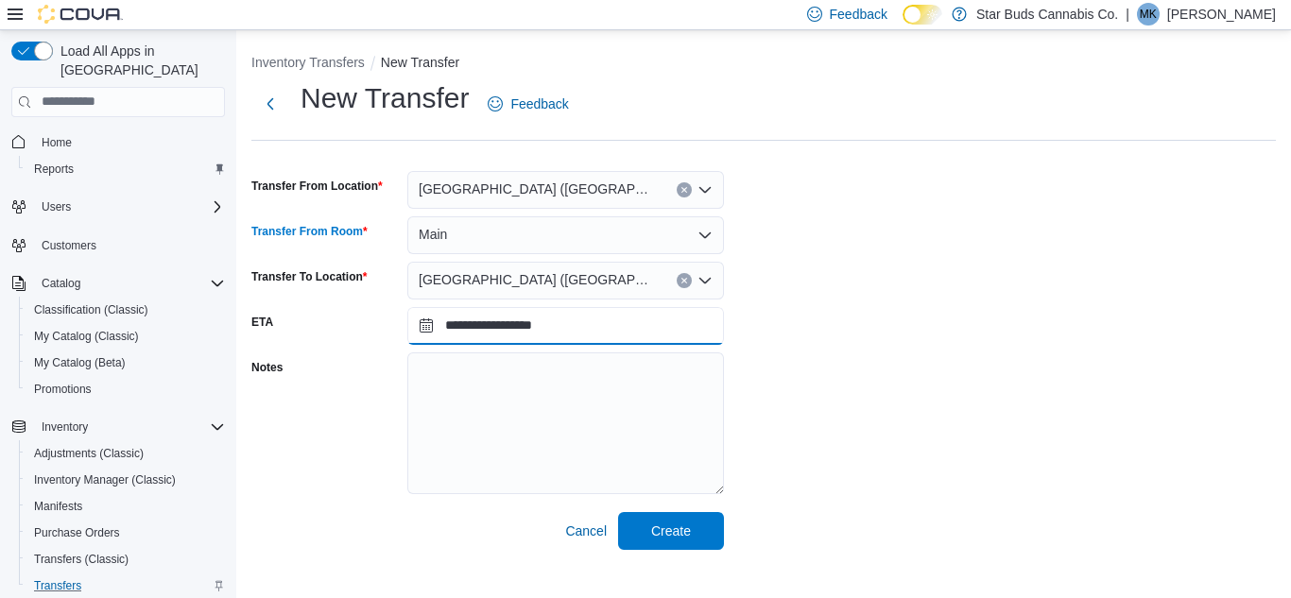
click at [425, 331] on input "**********" at bounding box center [565, 326] width 317 height 38
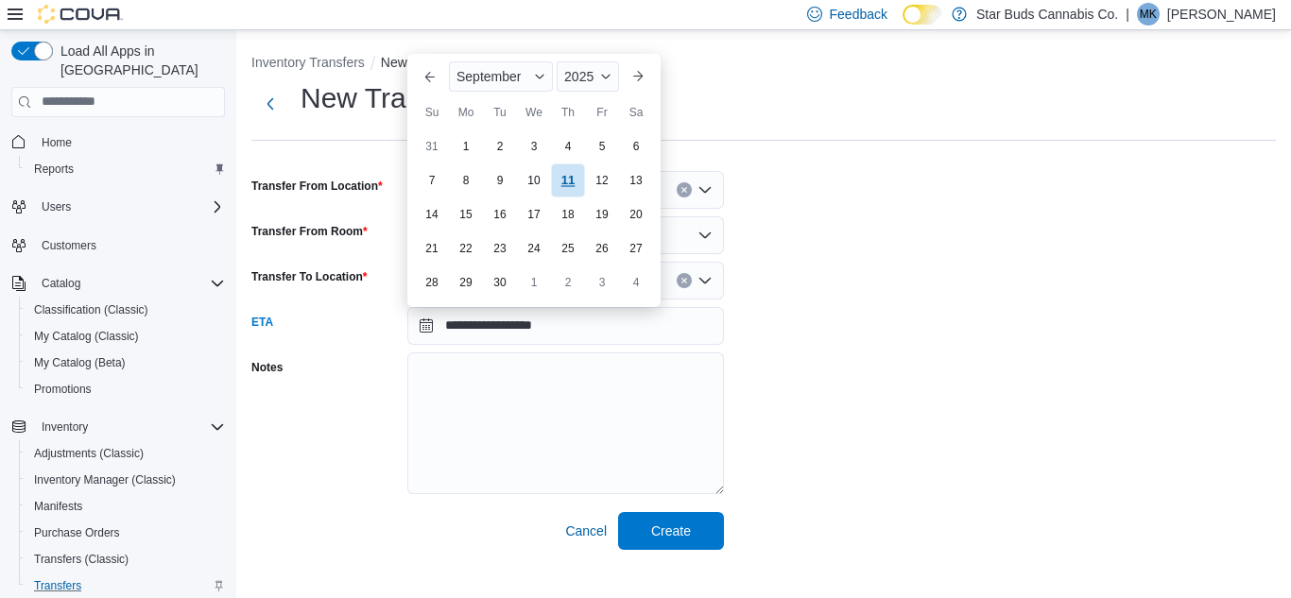
click at [562, 184] on div "11" at bounding box center [567, 180] width 33 height 33
type input "**********"
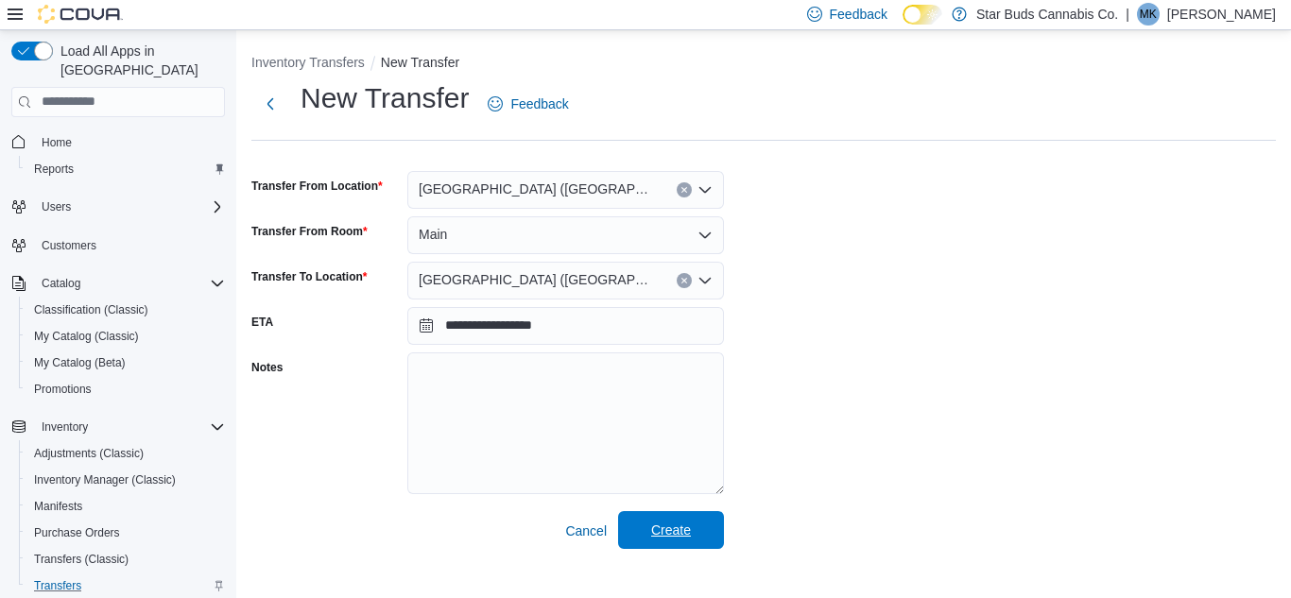
click at [682, 532] on span "Create" at bounding box center [671, 530] width 40 height 19
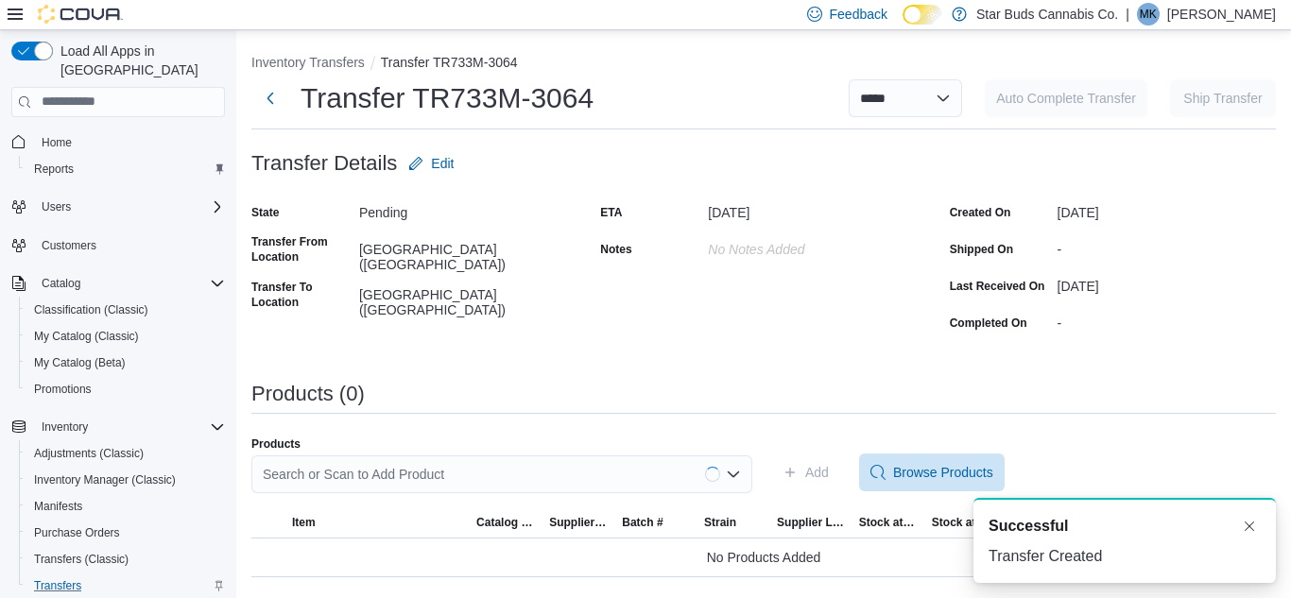
click at [431, 468] on div "Search or Scan to Add Product" at bounding box center [501, 475] width 501 height 38
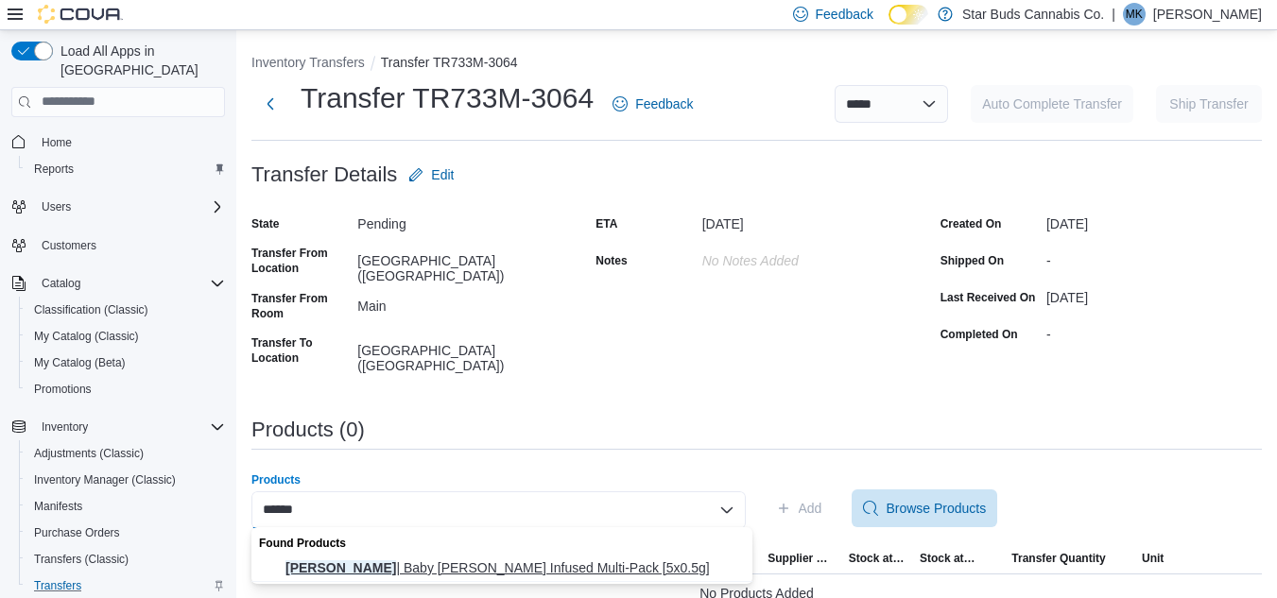
type input "******"
click at [457, 562] on span "[PERSON_NAME] | Baby [PERSON_NAME] Infused Multi-Pack [5x0.5g]" at bounding box center [513, 568] width 456 height 19
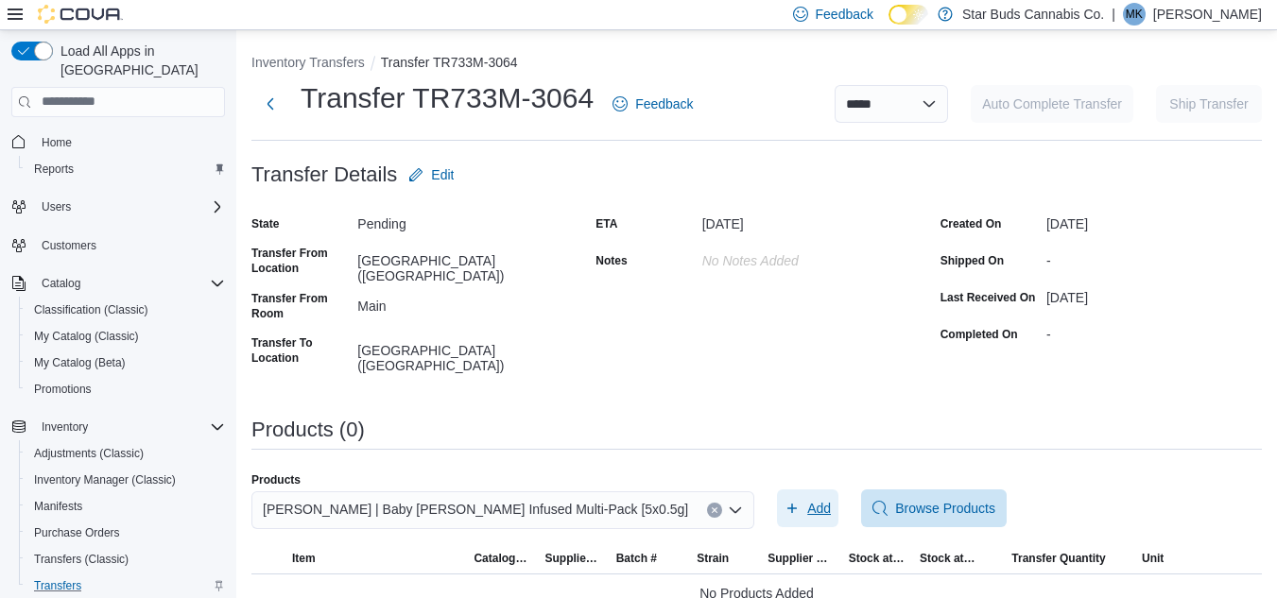
click at [802, 499] on span "Add" at bounding box center [807, 509] width 46 height 38
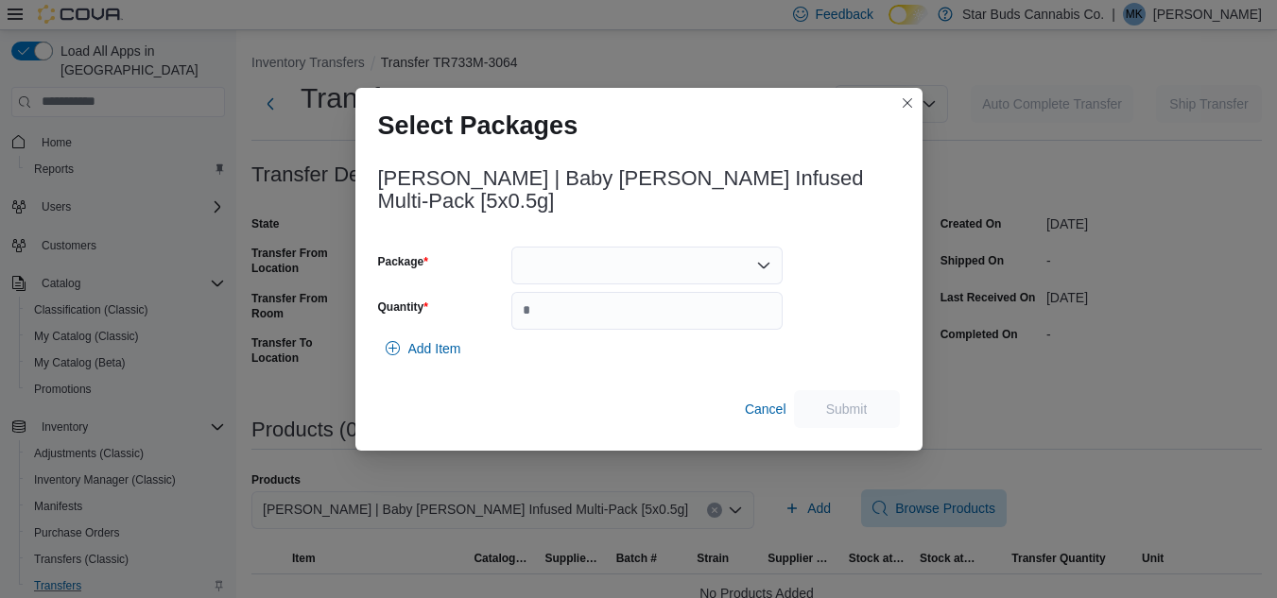
click at [639, 247] on div at bounding box center [646, 266] width 271 height 38
click at [617, 307] on span "J08364" at bounding box center [658, 313] width 226 height 19
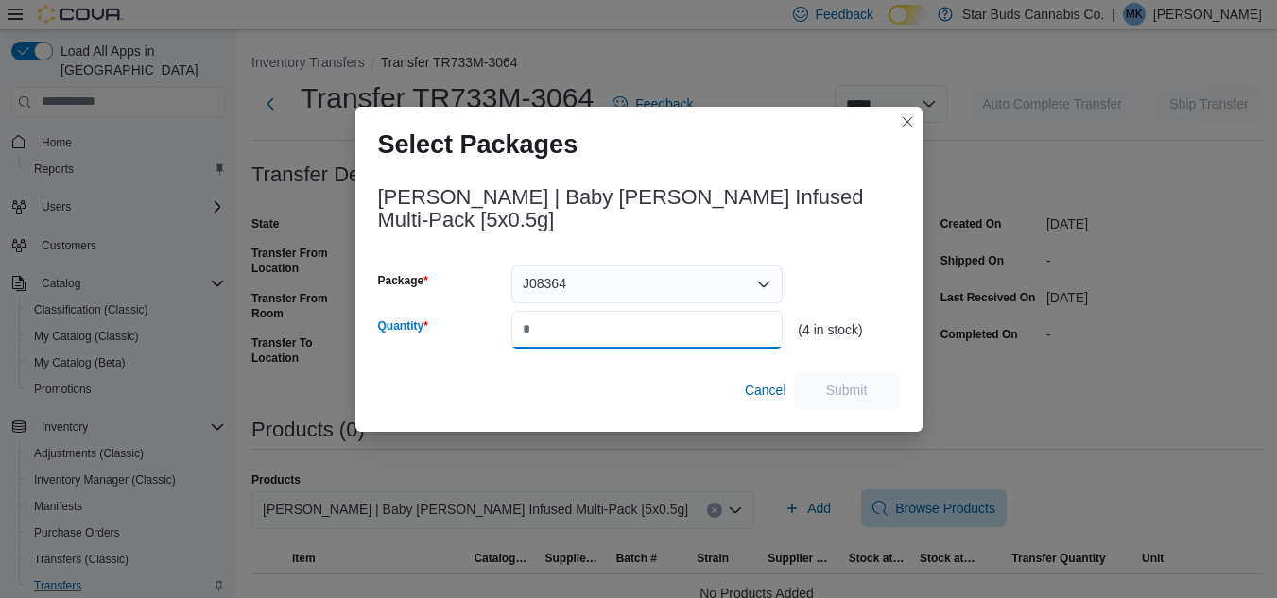
click at [570, 315] on input "Quantity" at bounding box center [646, 330] width 271 height 38
type input "*"
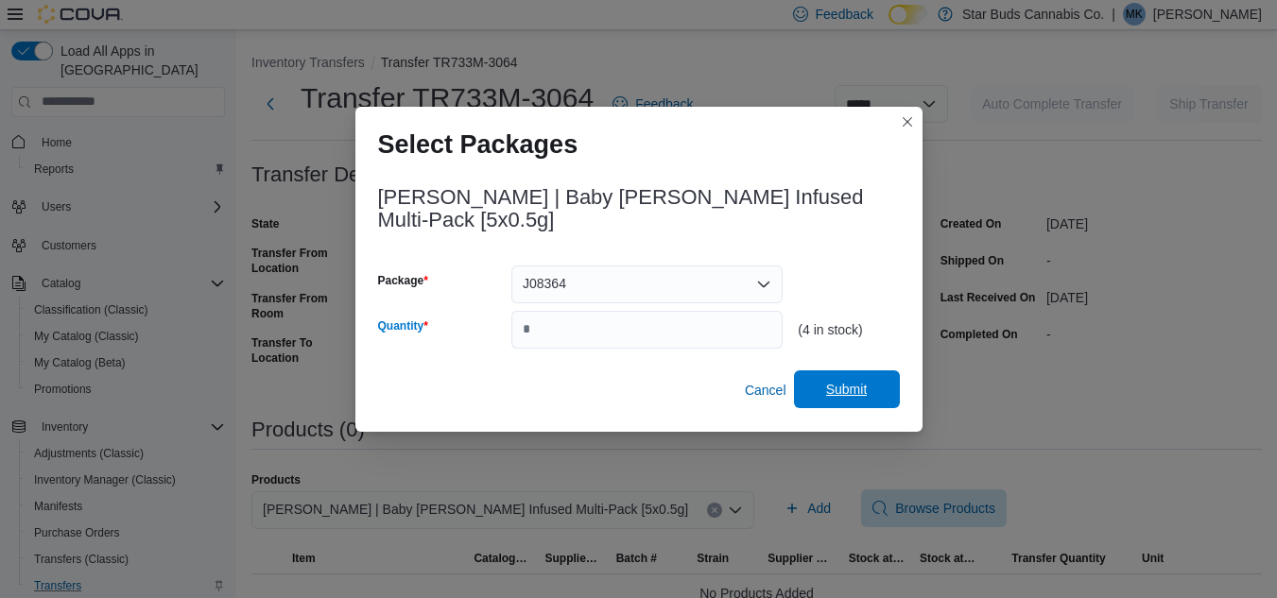
click at [810, 371] on span "Submit" at bounding box center [846, 390] width 83 height 38
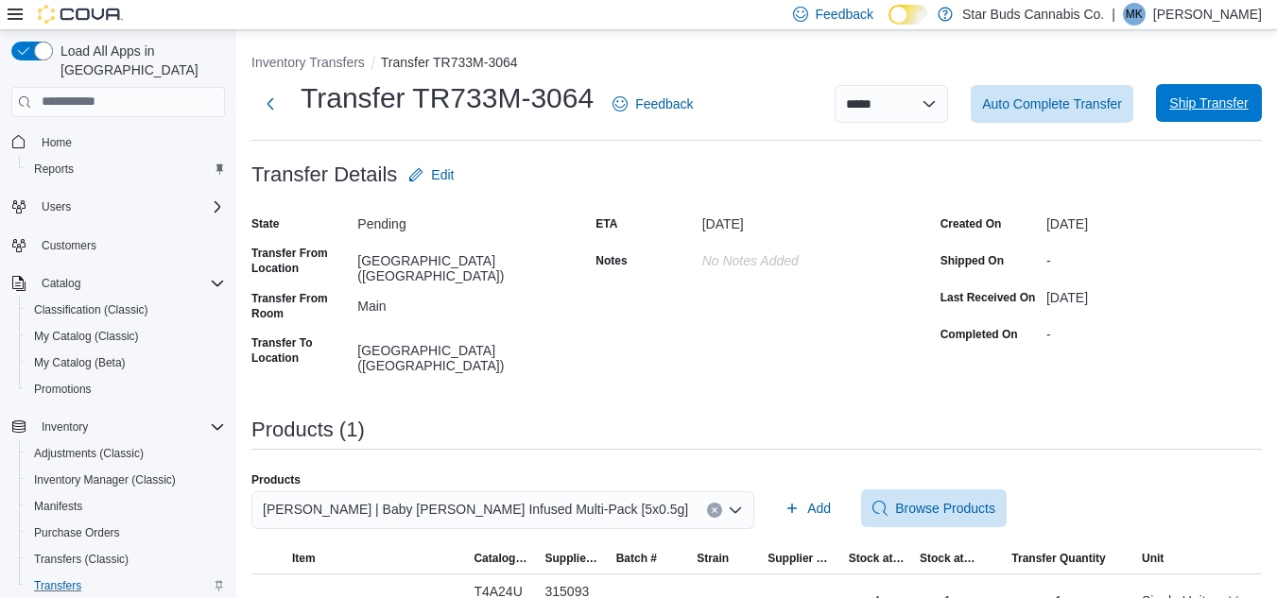
click at [1195, 98] on span "Ship Transfer" at bounding box center [1208, 103] width 78 height 19
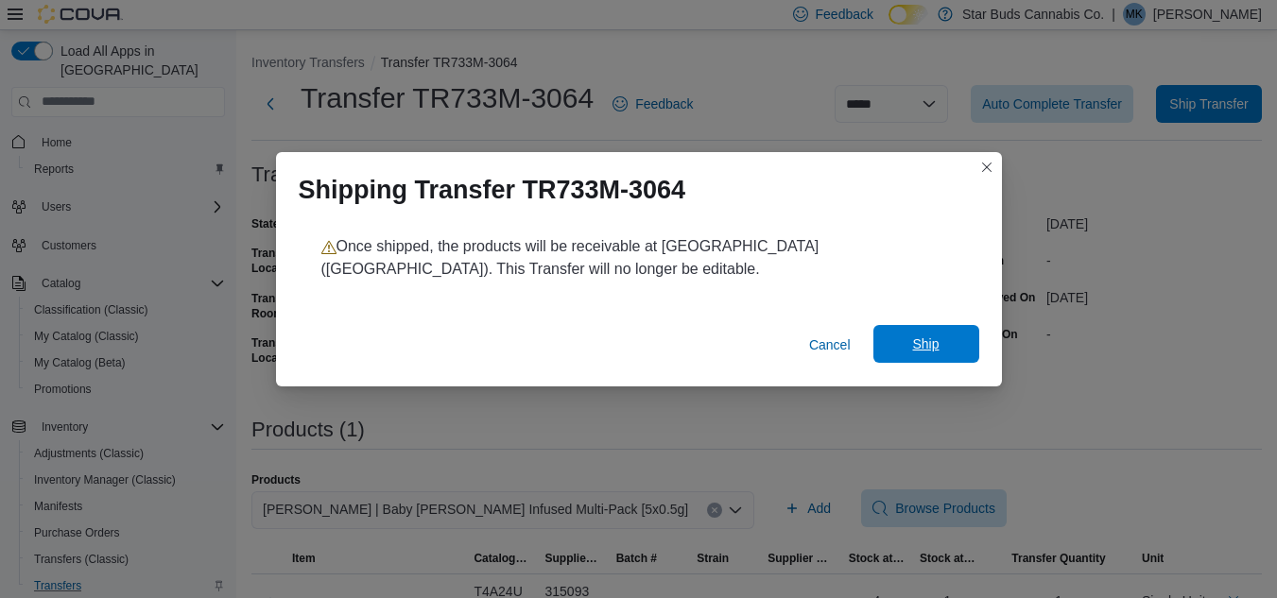
click at [939, 351] on span "Ship" at bounding box center [926, 344] width 83 height 38
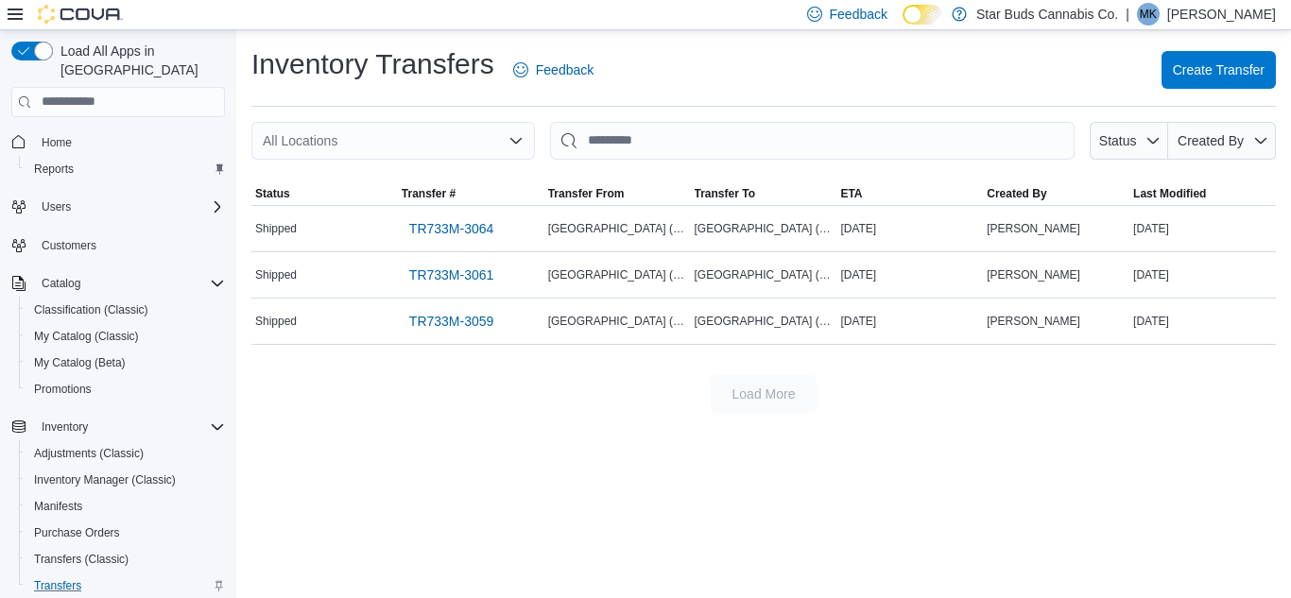
click at [107, 130] on span "Home" at bounding box center [129, 142] width 191 height 24
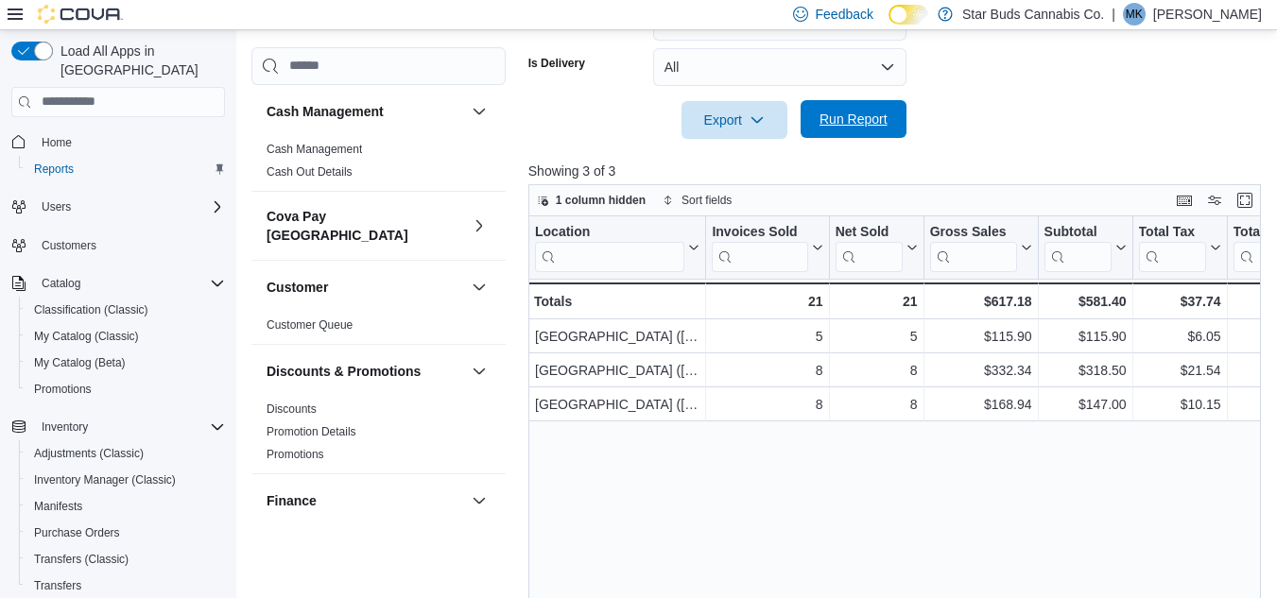
scroll to position [567, 0]
click at [853, 125] on span "Run Report" at bounding box center [853, 119] width 68 height 19
